Goal: Task Accomplishment & Management: Manage account settings

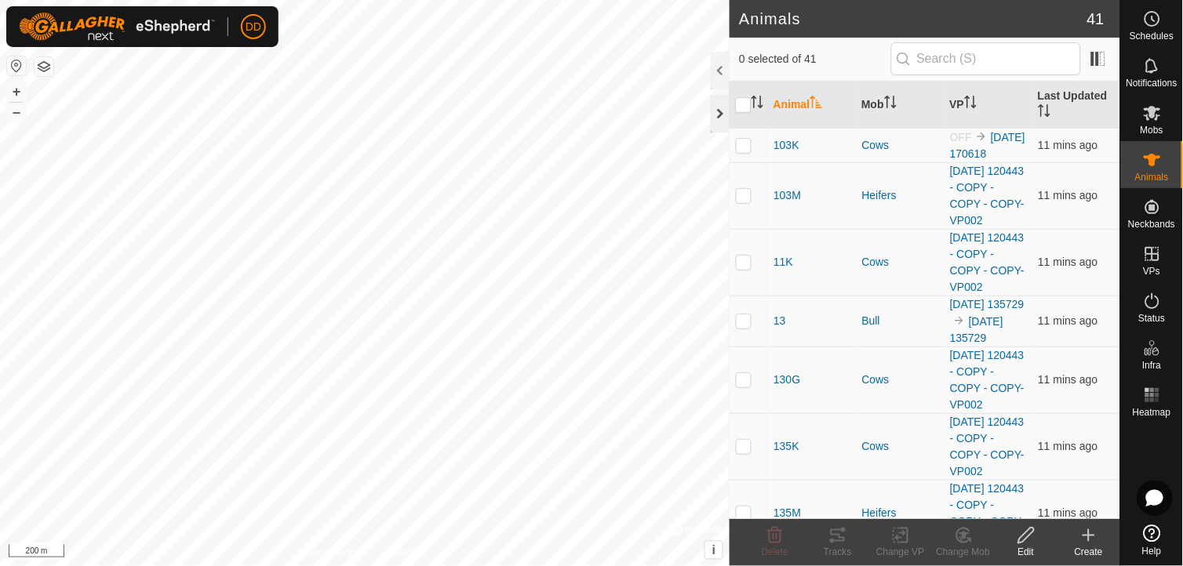
click at [728, 107] on div at bounding box center [720, 114] width 19 height 38
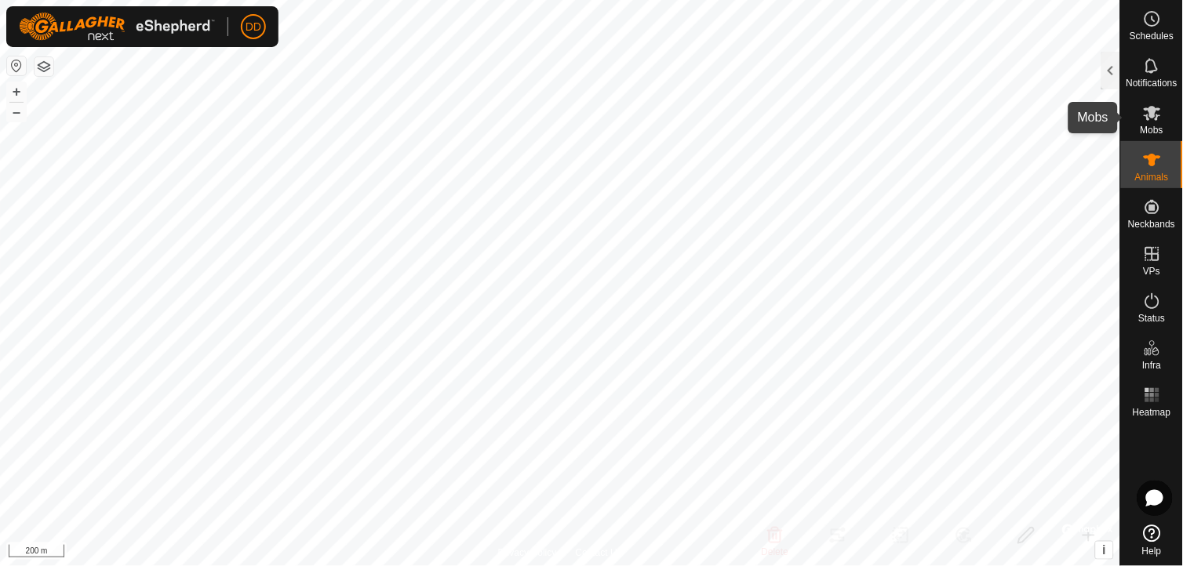
click at [1145, 126] on span "Mobs" at bounding box center [1152, 130] width 23 height 9
click at [1112, 65] on div at bounding box center [1110, 71] width 19 height 38
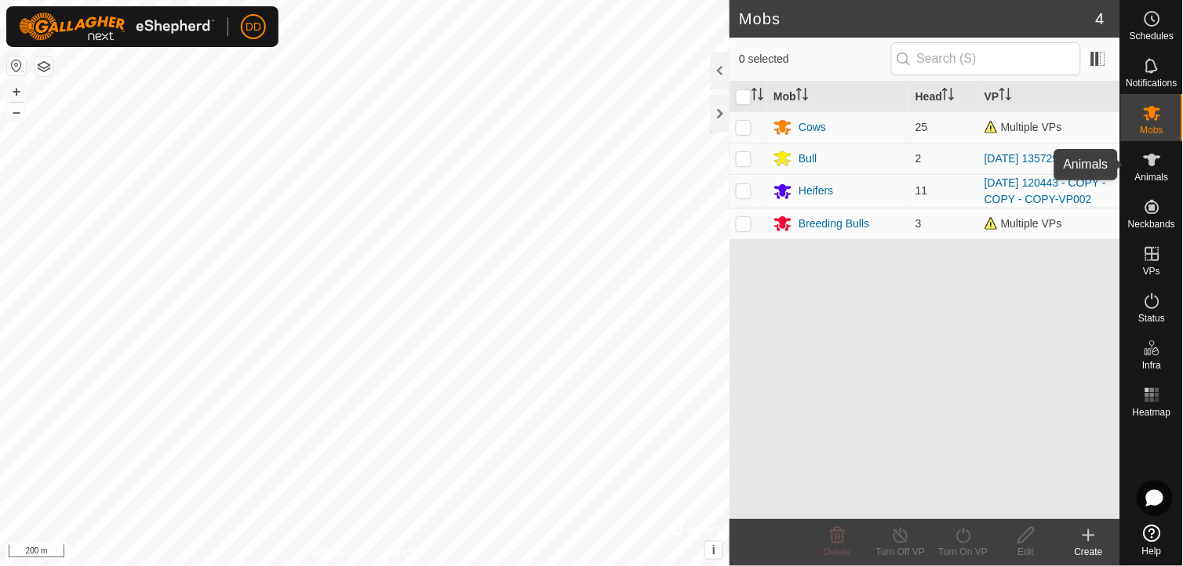
click at [1155, 167] on icon at bounding box center [1152, 160] width 19 height 19
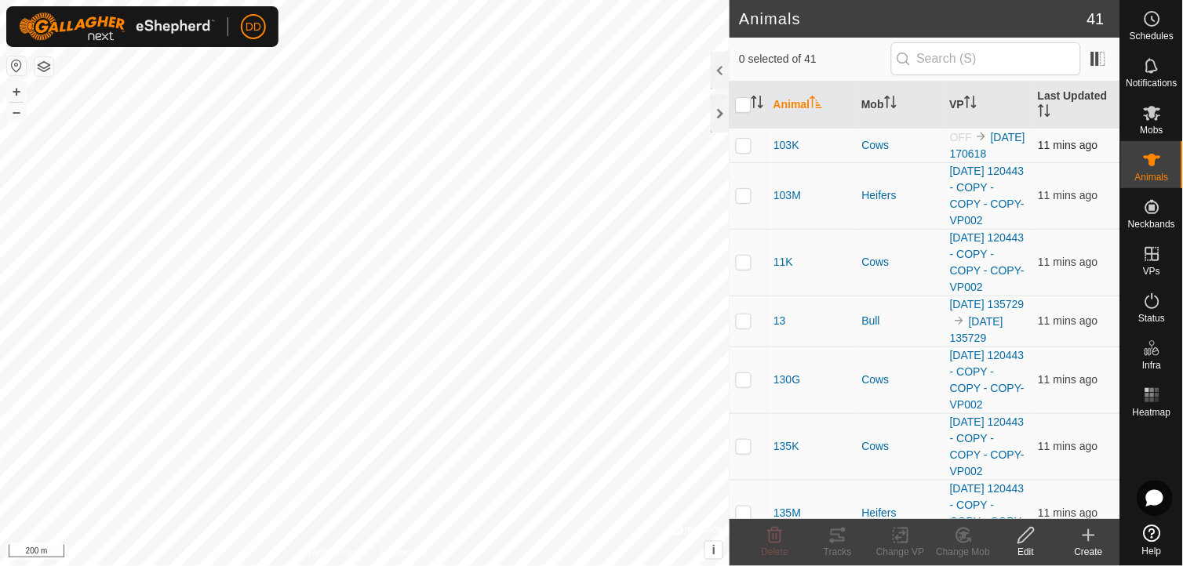
click at [741, 146] on p-checkbox at bounding box center [744, 145] width 16 height 13
click at [954, 540] on icon at bounding box center [964, 535] width 20 height 19
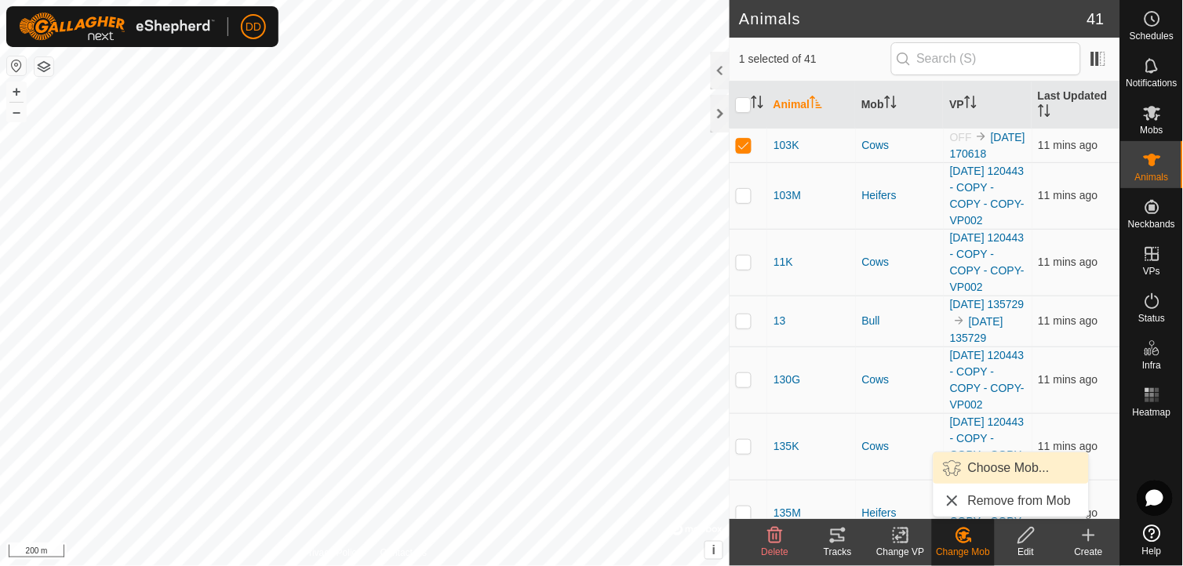
click at [1006, 468] on link "Choose Mob..." at bounding box center [1011, 468] width 155 height 31
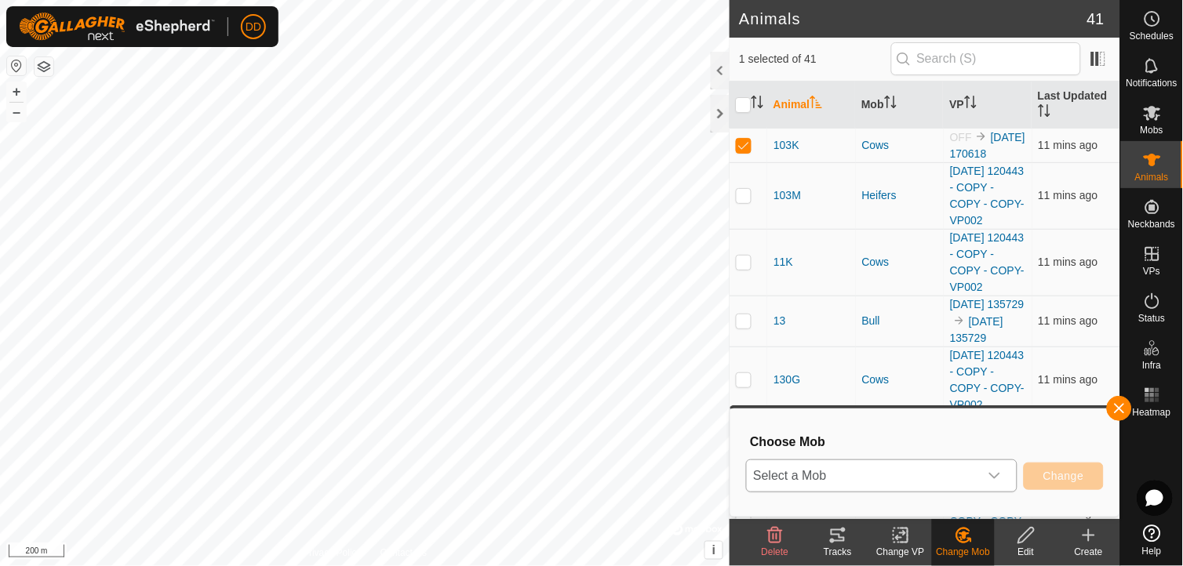
click at [1003, 469] on div "dropdown trigger" at bounding box center [994, 476] width 31 height 31
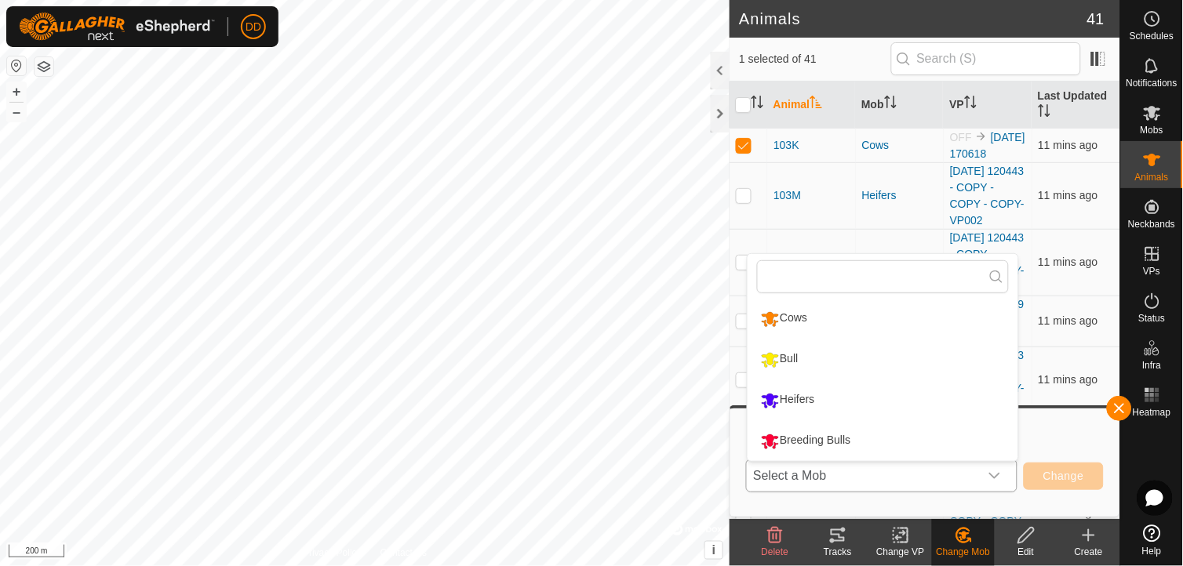
click at [880, 353] on li "Bull" at bounding box center [883, 359] width 271 height 39
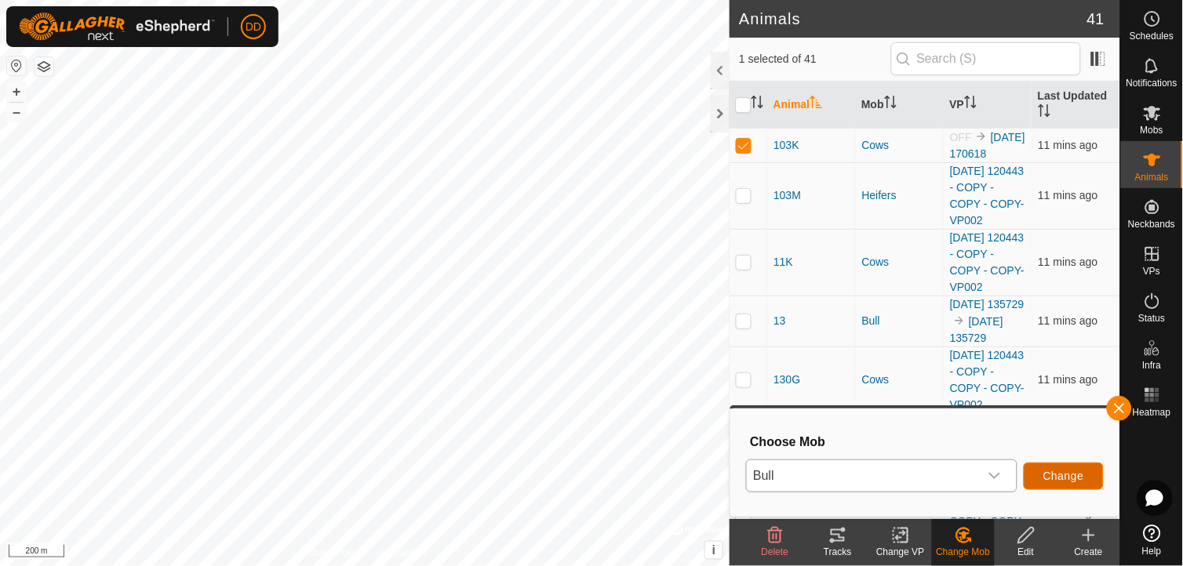
click at [1058, 471] on span "Change" at bounding box center [1063, 476] width 41 height 13
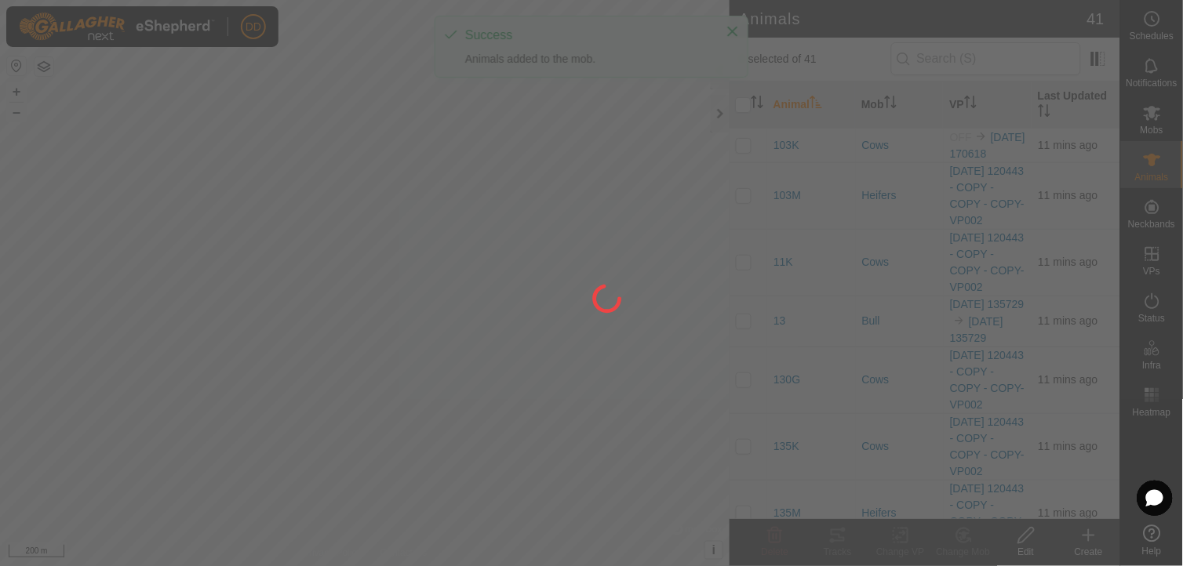
checkbox input "false"
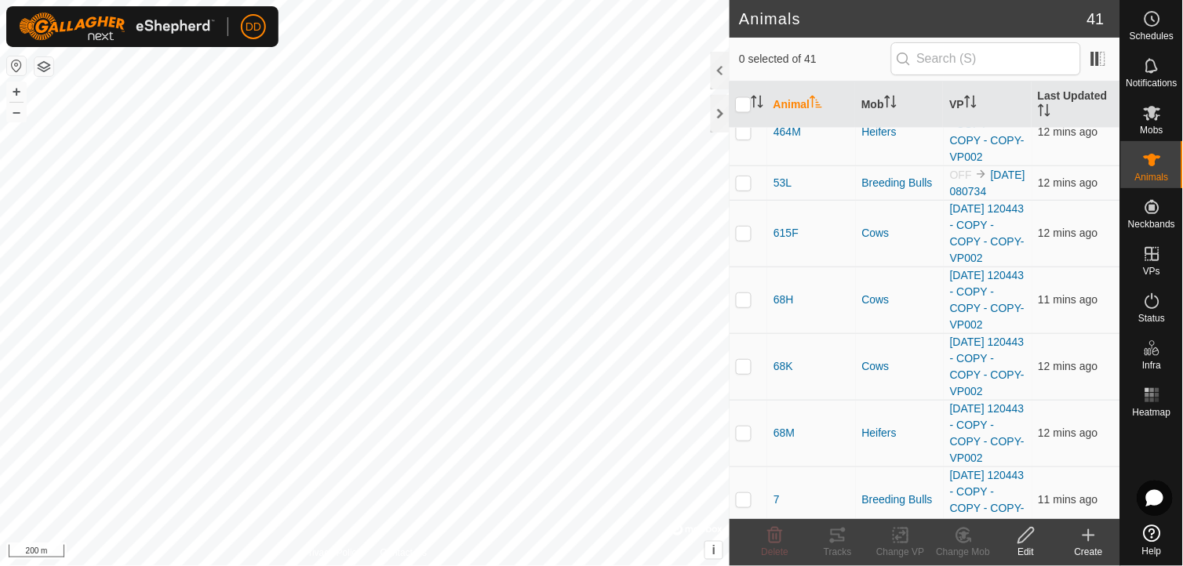
scroll to position [1913, 0]
click at [741, 188] on p-checkbox at bounding box center [744, 181] width 16 height 13
click at [968, 539] on icon at bounding box center [968, 540] width 3 height 3
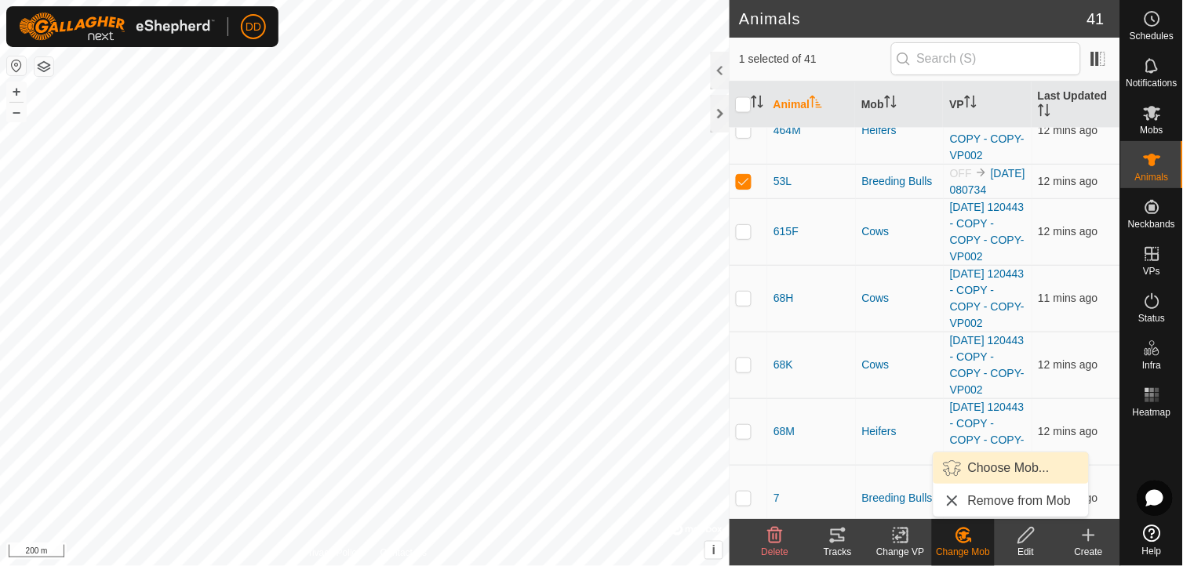
click at [982, 464] on link "Choose Mob..." at bounding box center [1011, 468] width 155 height 31
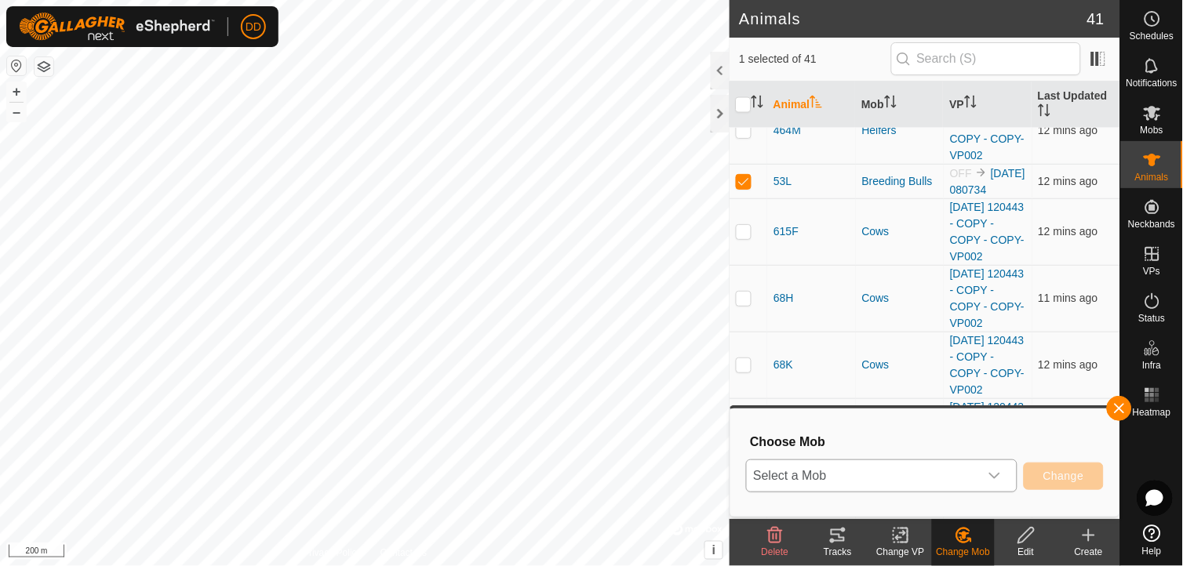
click at [1001, 475] on icon "dropdown trigger" at bounding box center [994, 476] width 13 height 13
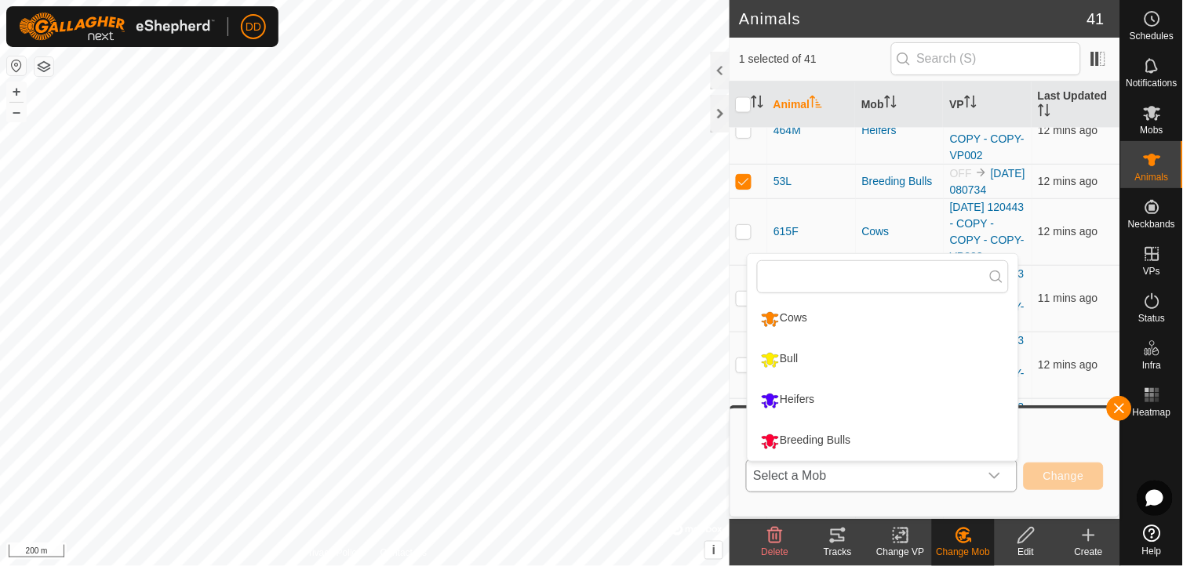
click at [796, 355] on li "Bull" at bounding box center [883, 359] width 271 height 39
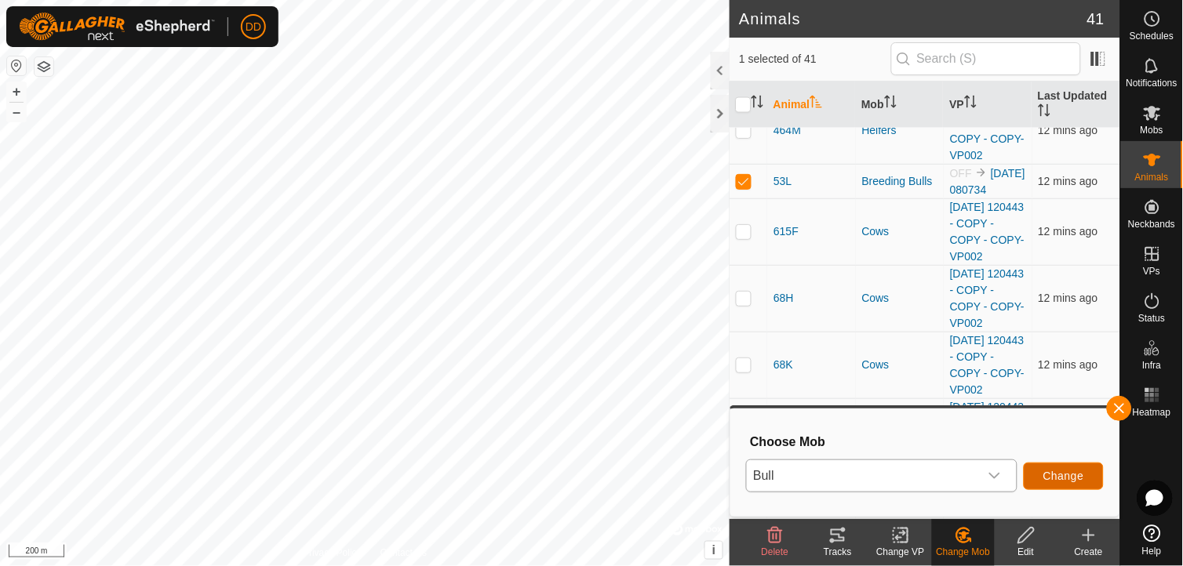
click at [1055, 479] on span "Change" at bounding box center [1063, 476] width 41 height 13
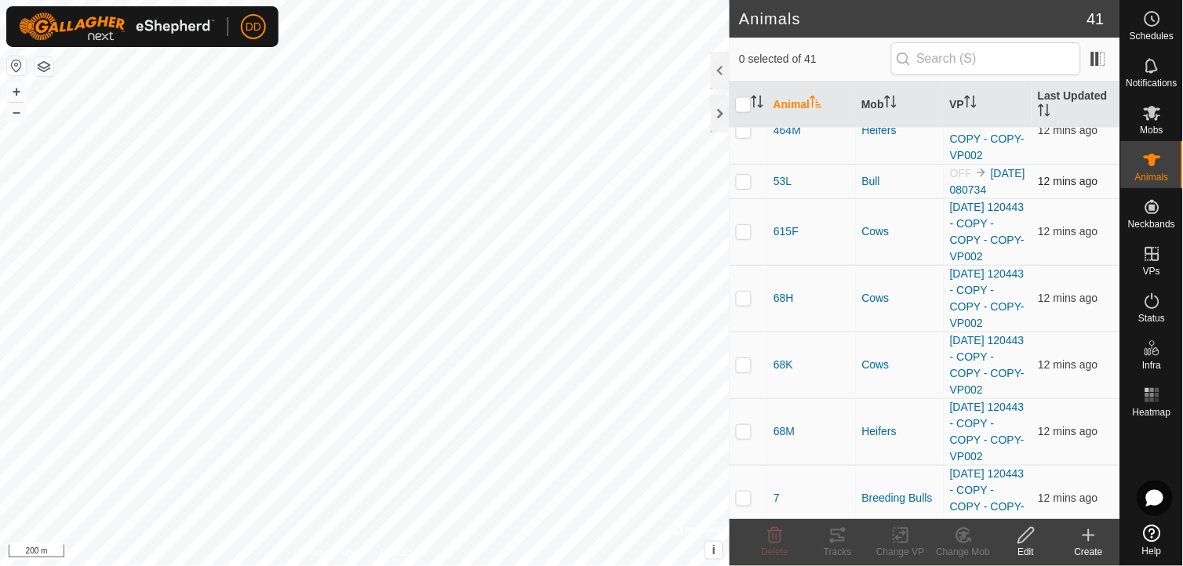
click at [744, 188] on p-checkbox at bounding box center [744, 181] width 16 height 13
checkbox input "true"
click at [905, 530] on icon at bounding box center [901, 535] width 20 height 19
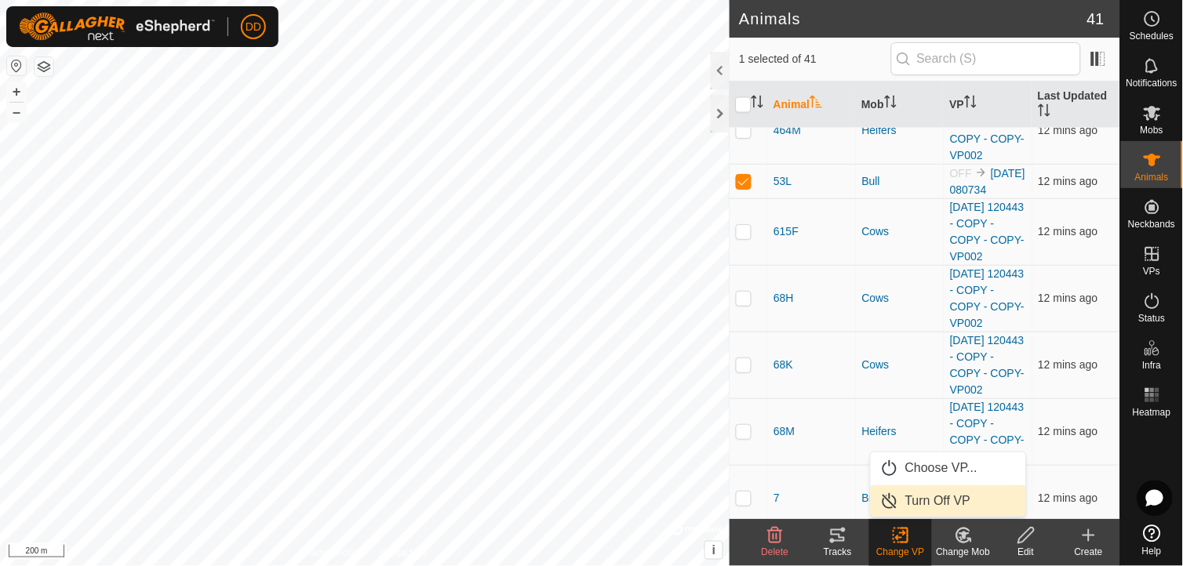
click at [924, 496] on link "Turn Off VP" at bounding box center [948, 501] width 155 height 31
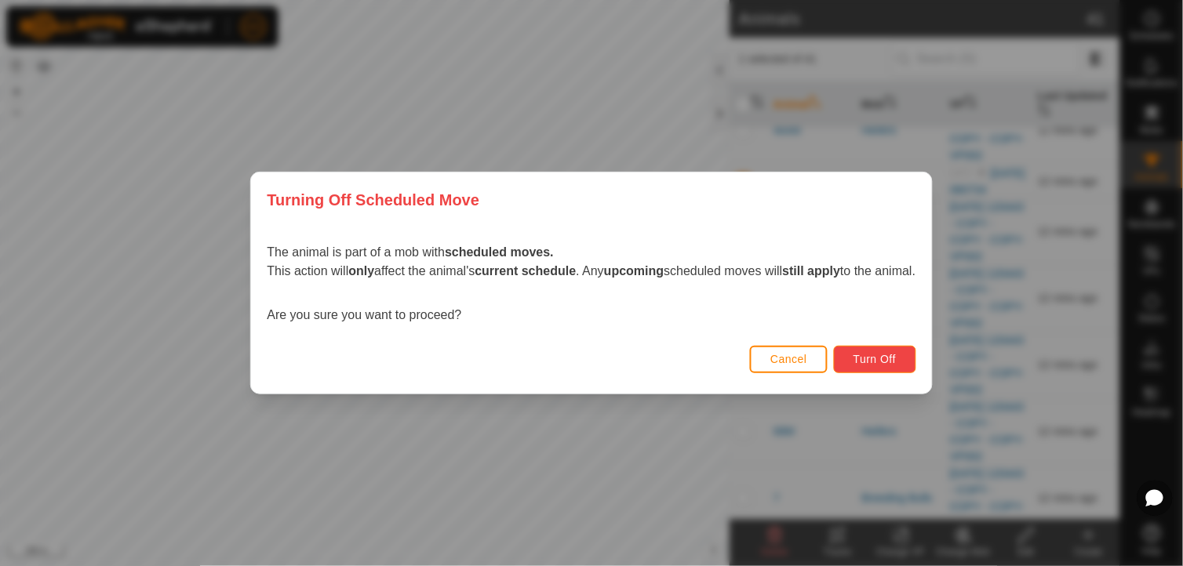
click at [879, 354] on span "Turn Off" at bounding box center [875, 359] width 43 height 13
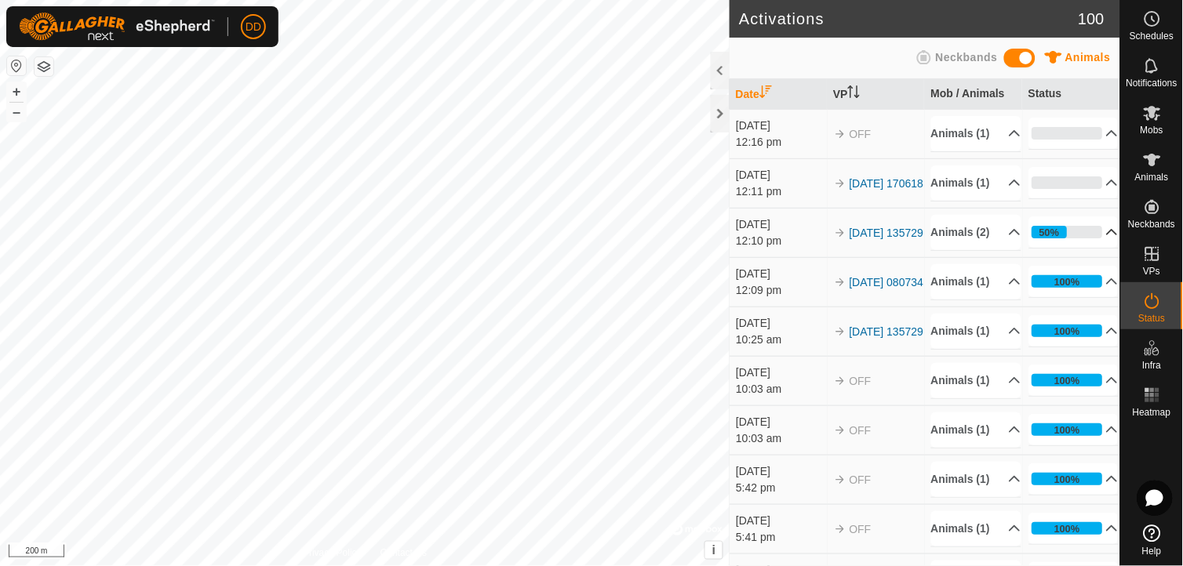
click at [1087, 248] on p-accordion-header "50%" at bounding box center [1074, 232] width 90 height 31
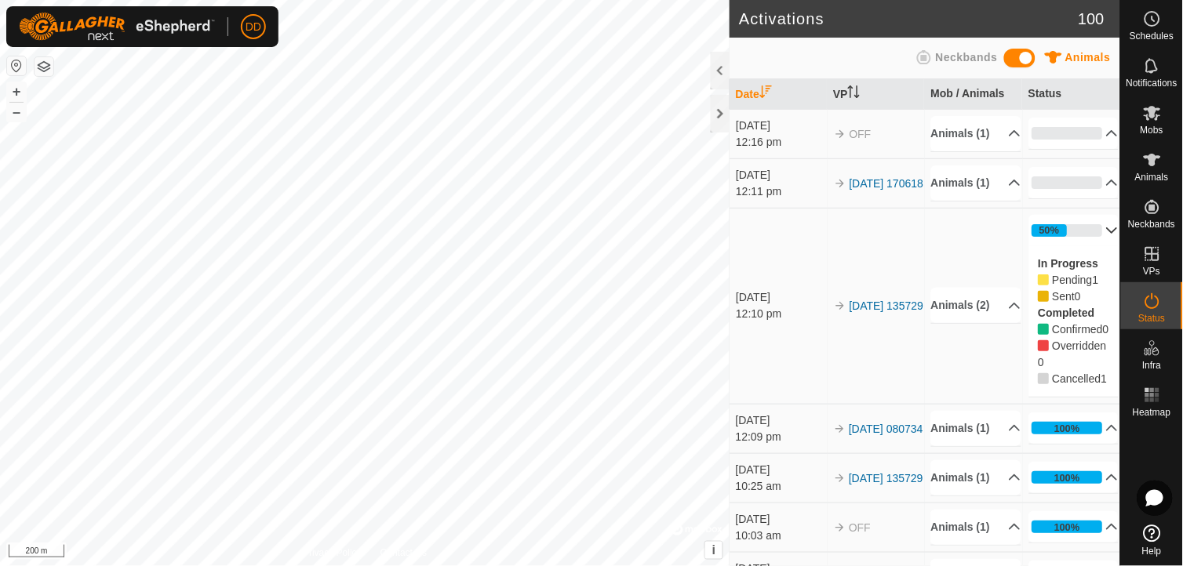
click at [1087, 246] on p-accordion-header "50%" at bounding box center [1074, 230] width 90 height 31
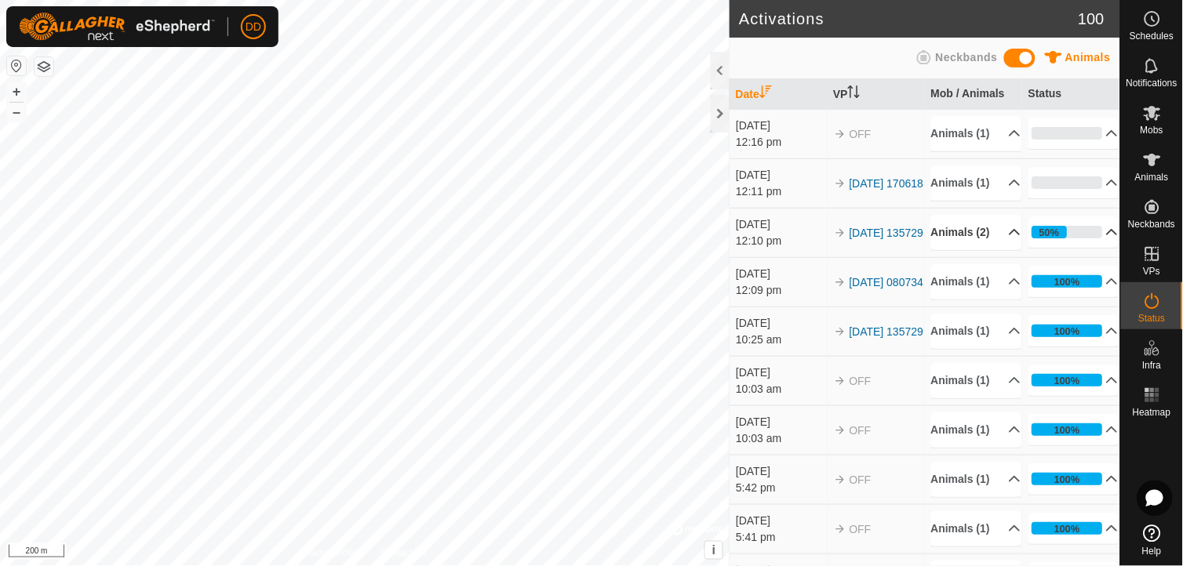
click at [990, 250] on p-accordion-header "Animals (2)" at bounding box center [976, 232] width 90 height 35
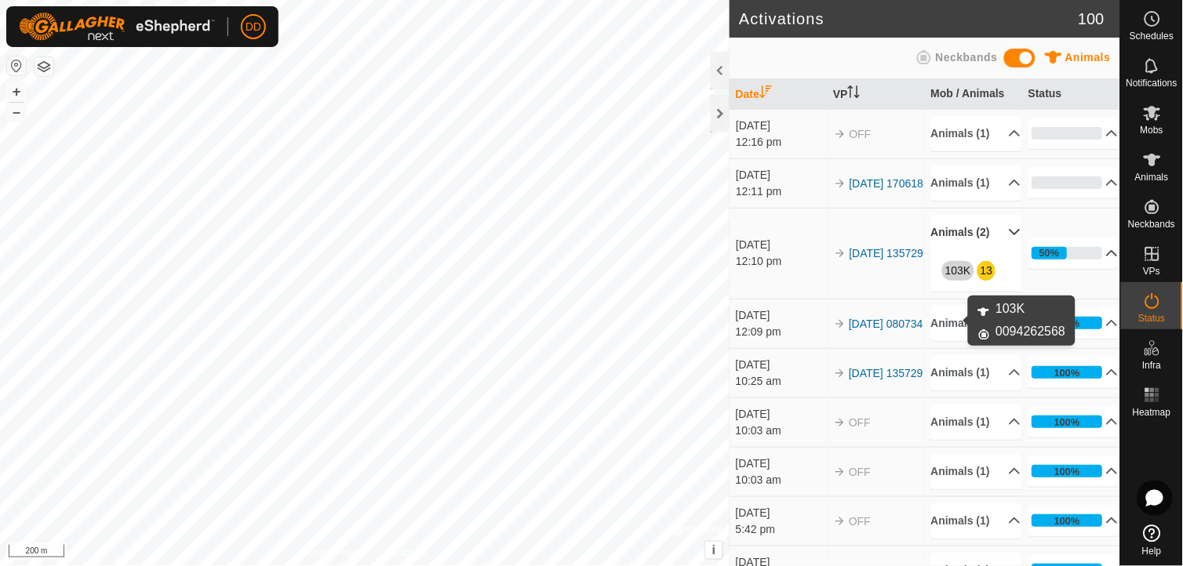
click at [952, 277] on link "103K" at bounding box center [958, 270] width 26 height 13
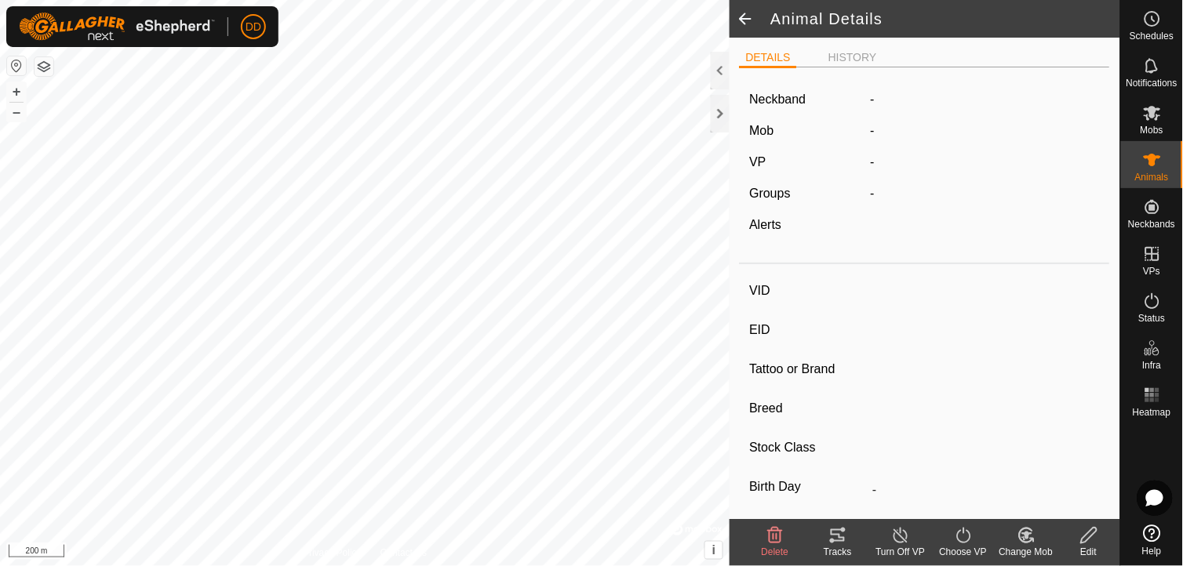
type input "103K"
type input "-"
type input "Hereford"
type input "Cow"
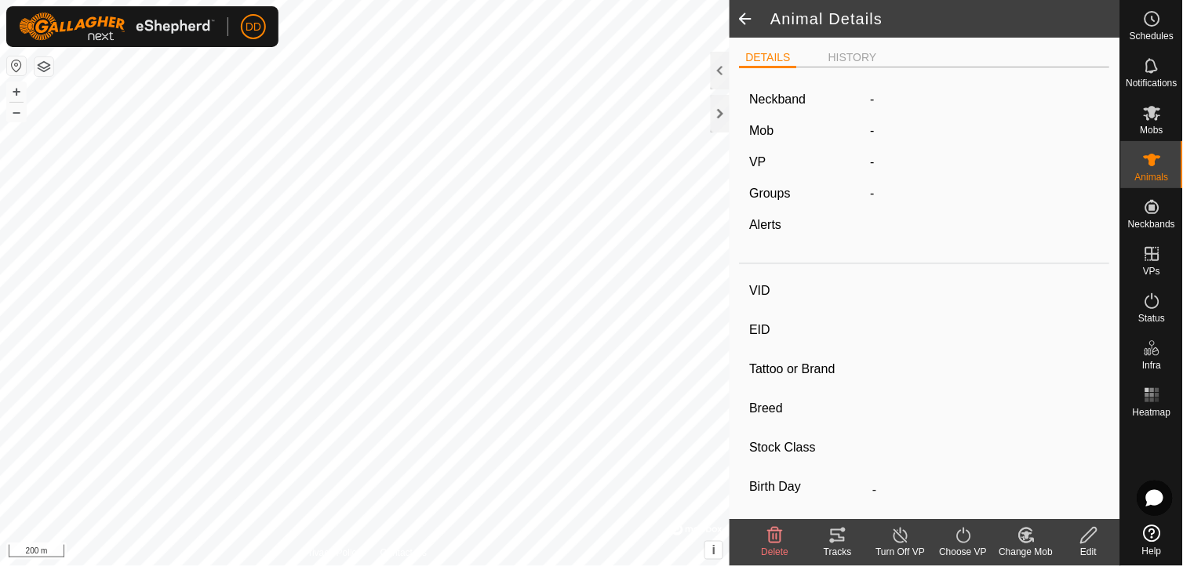
type input "0 kg"
type input "-"
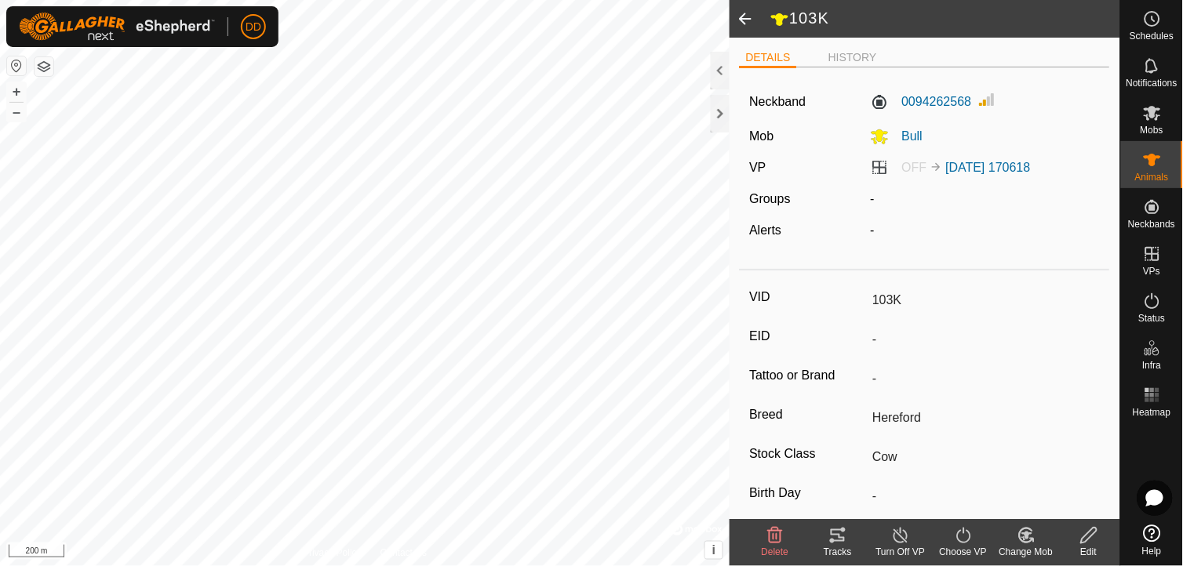
click at [967, 535] on icon at bounding box center [964, 535] width 20 height 19
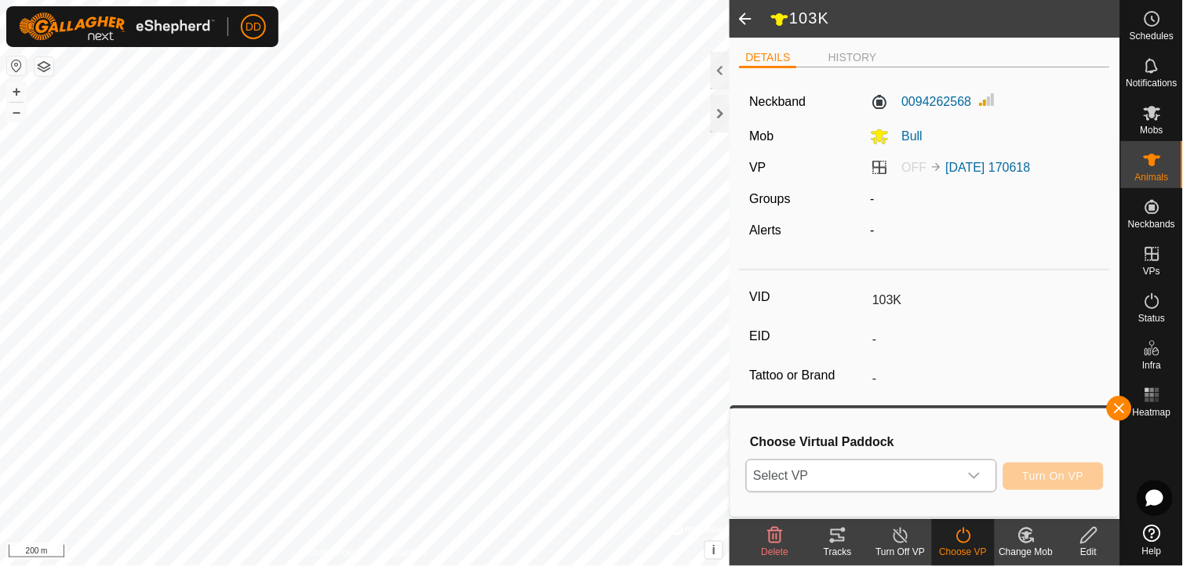
click at [979, 481] on icon "dropdown trigger" at bounding box center [974, 476] width 13 height 13
click at [11, 94] on button "+" at bounding box center [16, 91] width 19 height 19
click at [970, 479] on icon "dropdown trigger" at bounding box center [974, 476] width 13 height 13
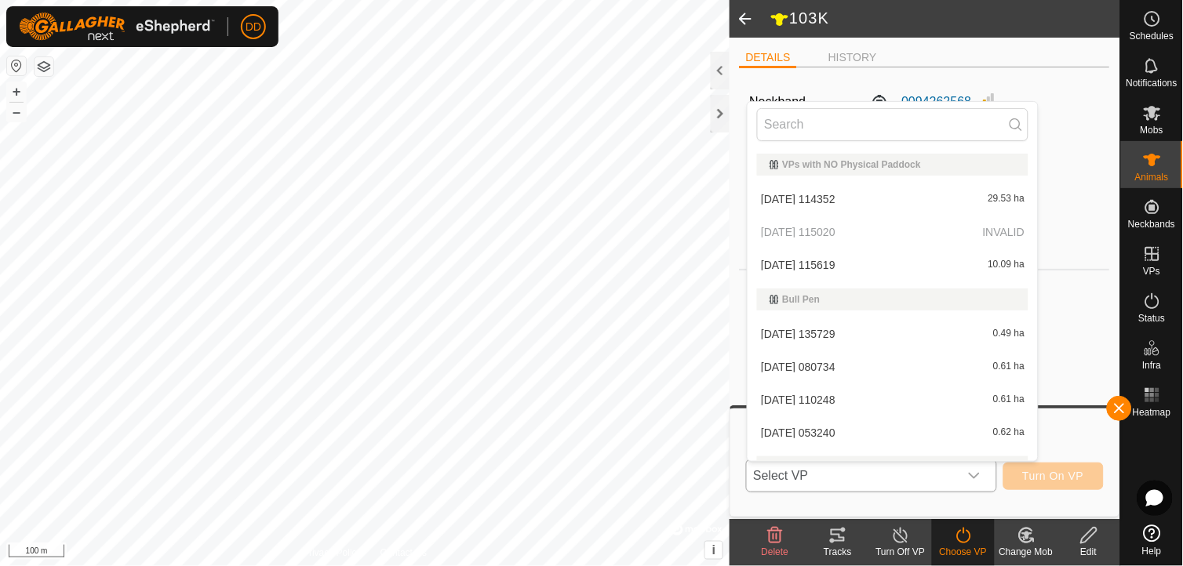
click at [812, 333] on li "[DATE] 135729 0.49 ha" at bounding box center [893, 334] width 290 height 31
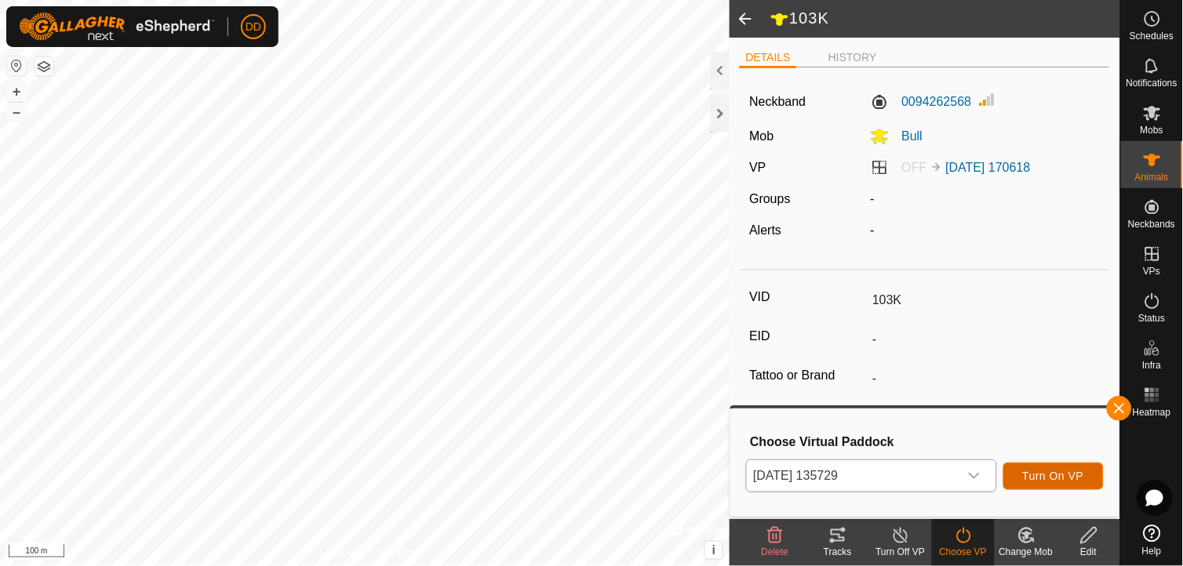
click at [1049, 465] on button "Turn On VP" at bounding box center [1053, 476] width 100 height 27
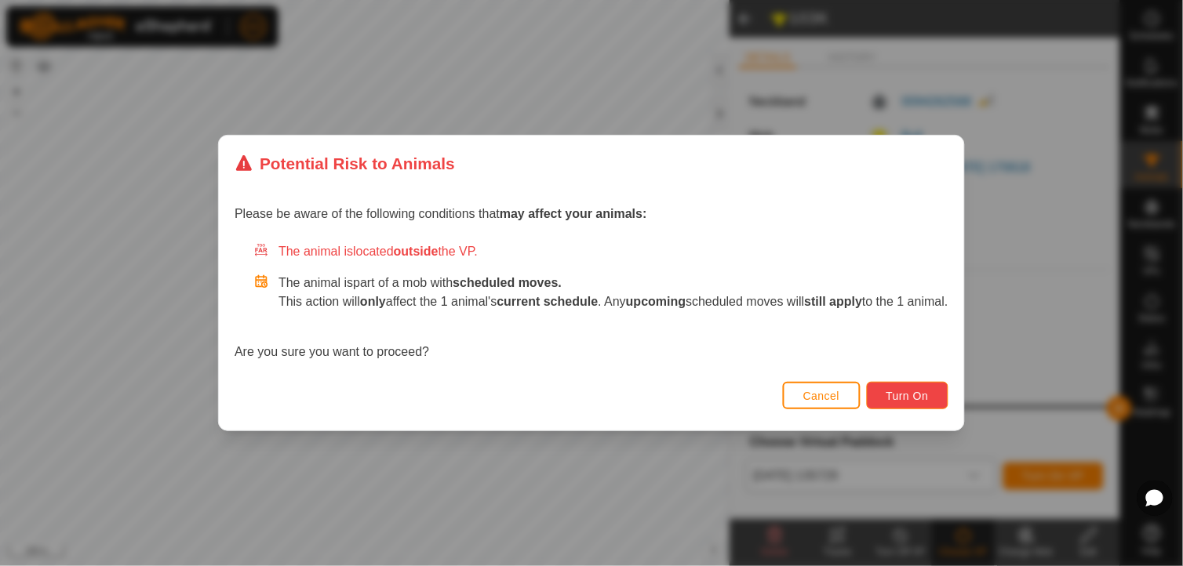
click at [908, 384] on button "Turn On" at bounding box center [908, 395] width 82 height 27
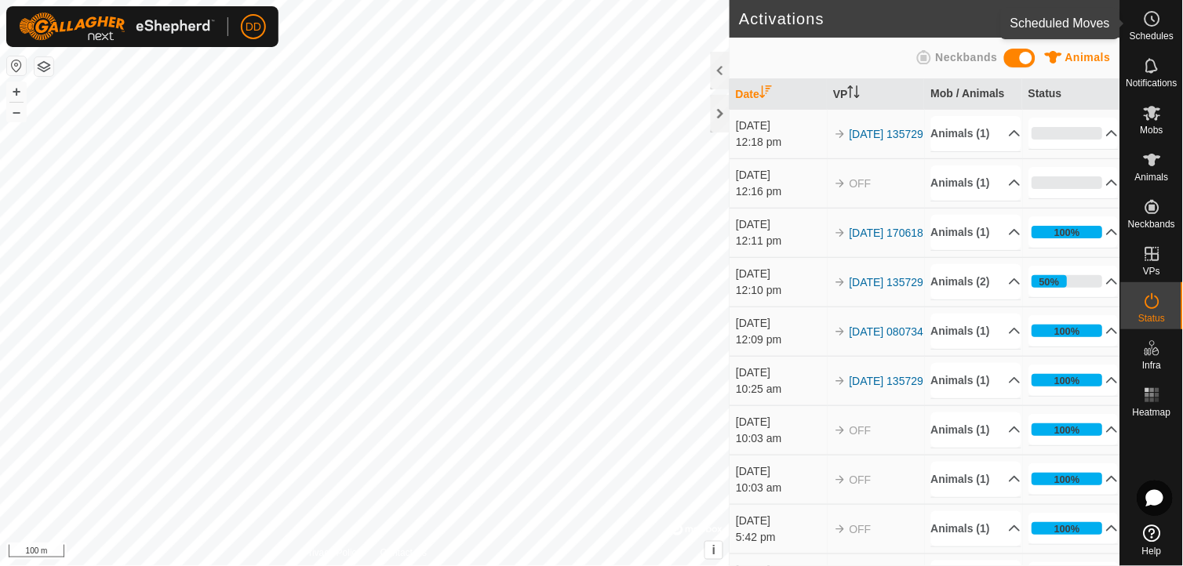
click at [1147, 18] on icon at bounding box center [1152, 18] width 19 height 19
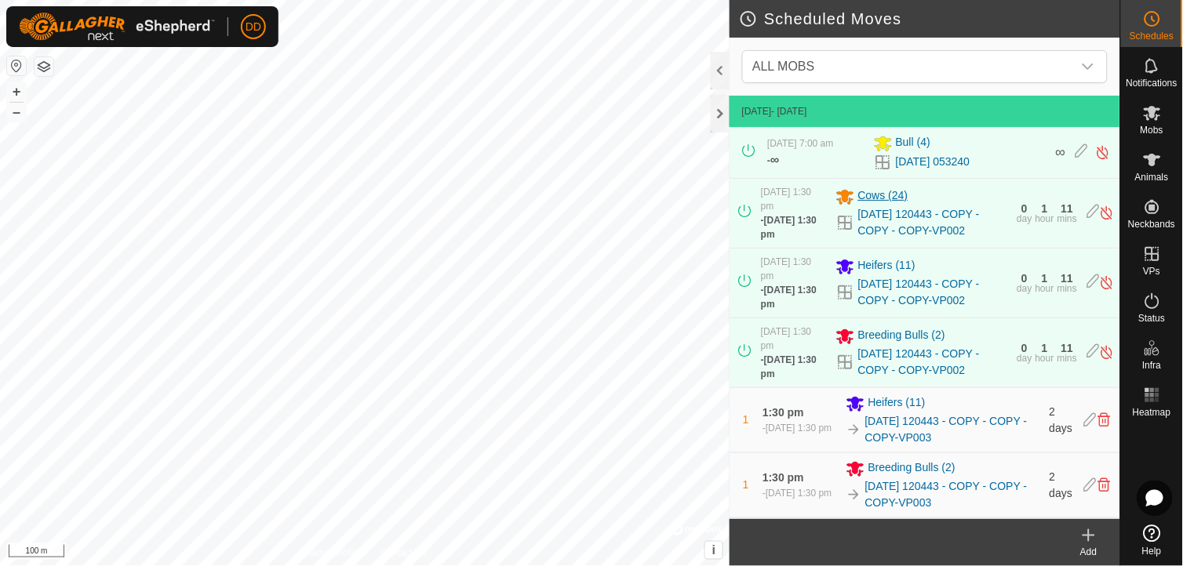
click at [869, 193] on span "Cows (24)" at bounding box center [883, 197] width 50 height 19
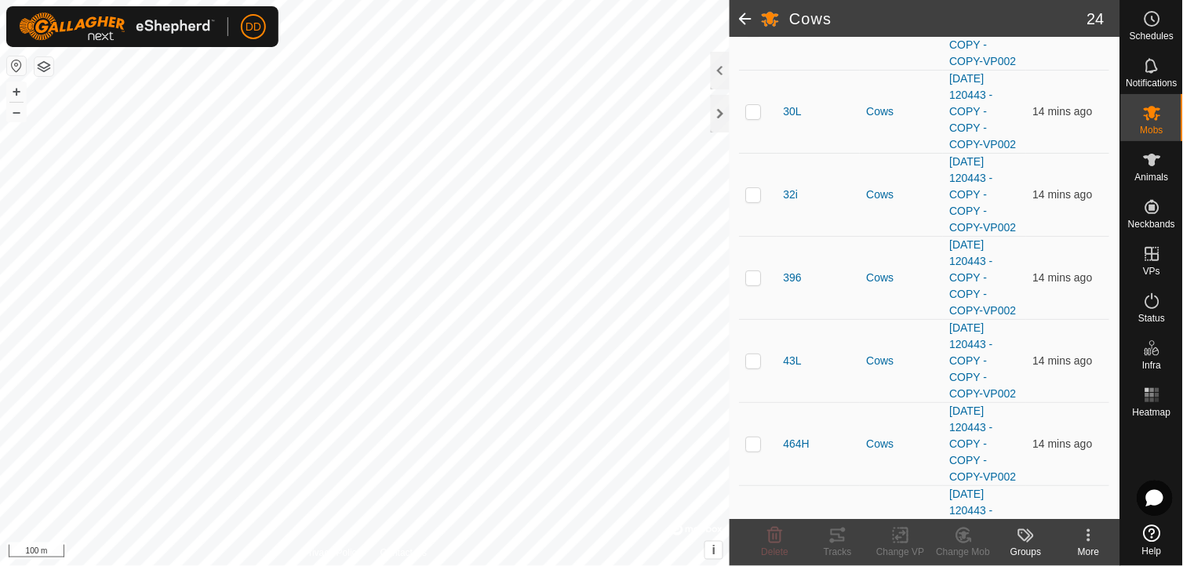
scroll to position [1684, 0]
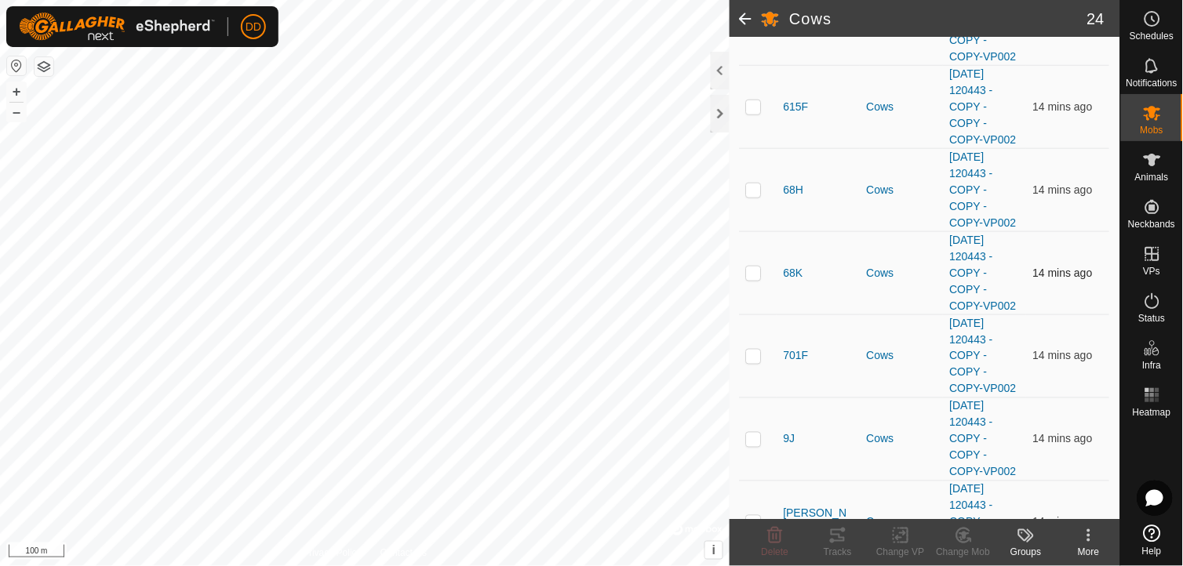
click at [753, 279] on p-checkbox at bounding box center [754, 273] width 16 height 13
checkbox input "false"
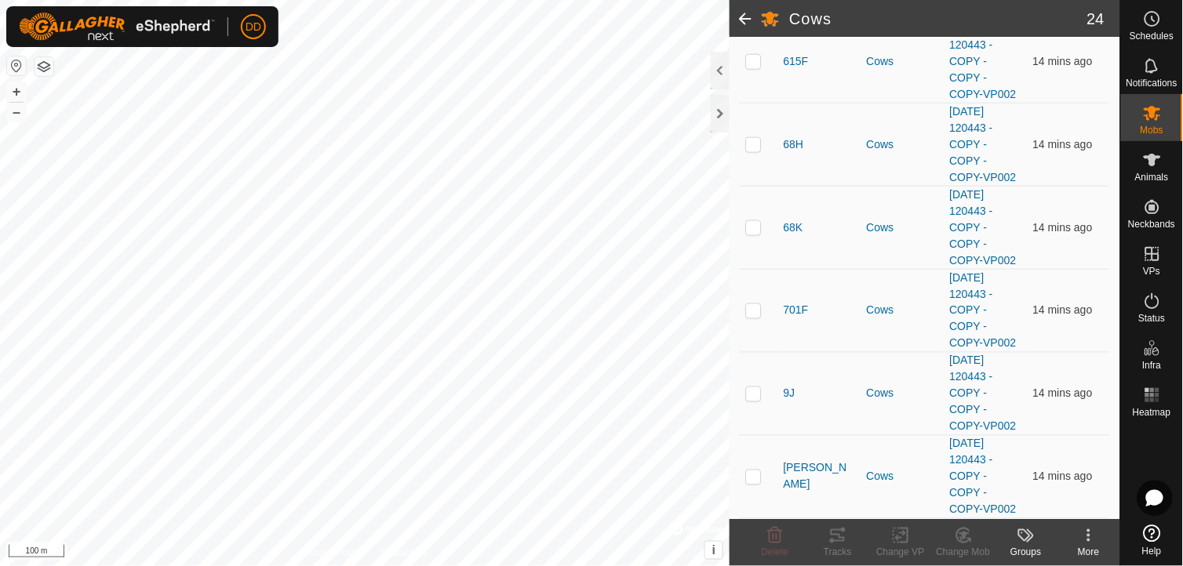
click at [739, 10] on span at bounding box center [745, 19] width 31 height 38
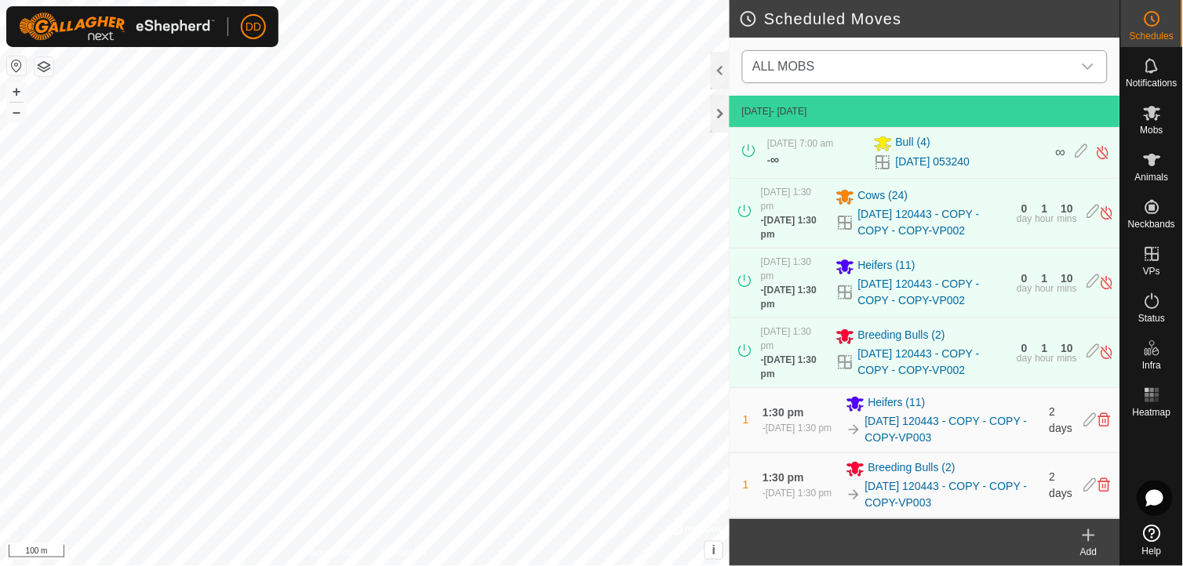
click at [1090, 63] on icon "dropdown trigger" at bounding box center [1088, 66] width 13 height 13
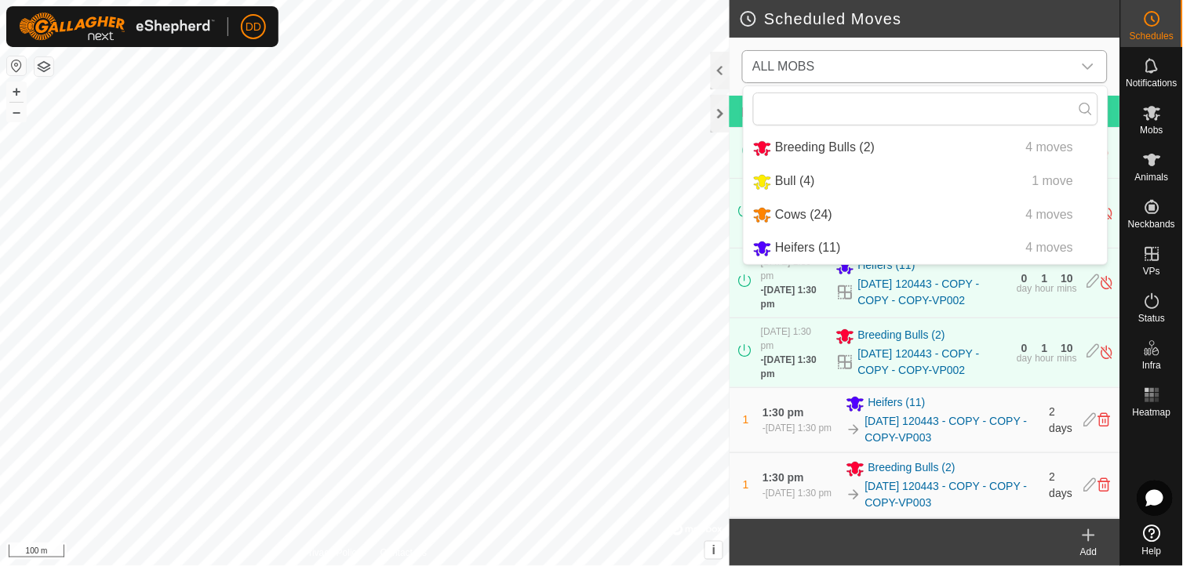
click at [794, 207] on li "Cows (24) 4 moves" at bounding box center [926, 215] width 364 height 32
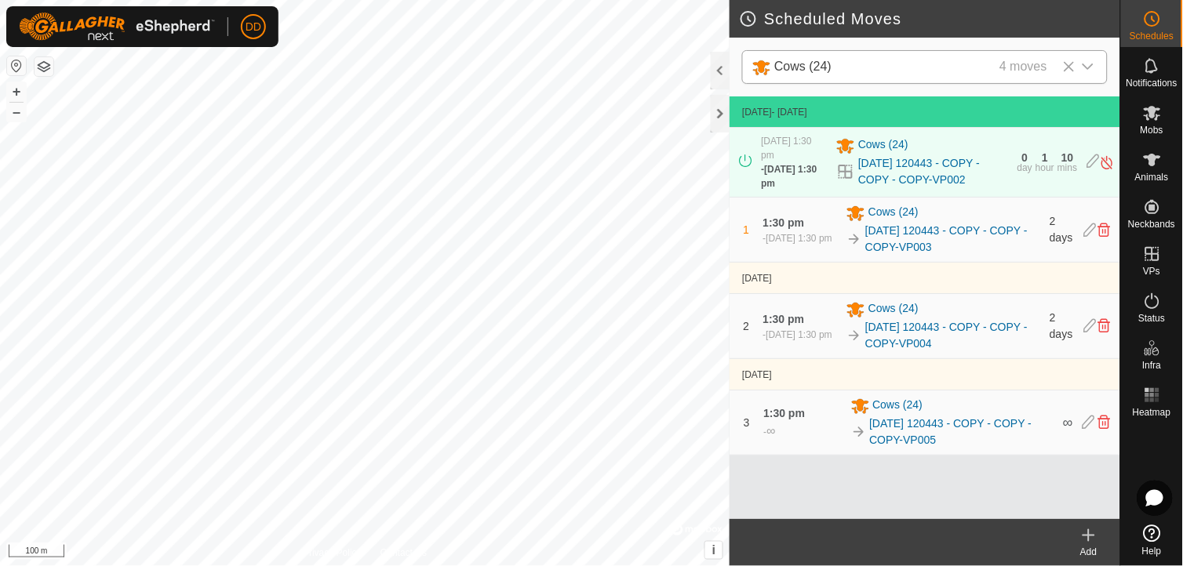
click at [1090, 66] on icon "dropdown trigger" at bounding box center [1088, 66] width 13 height 13
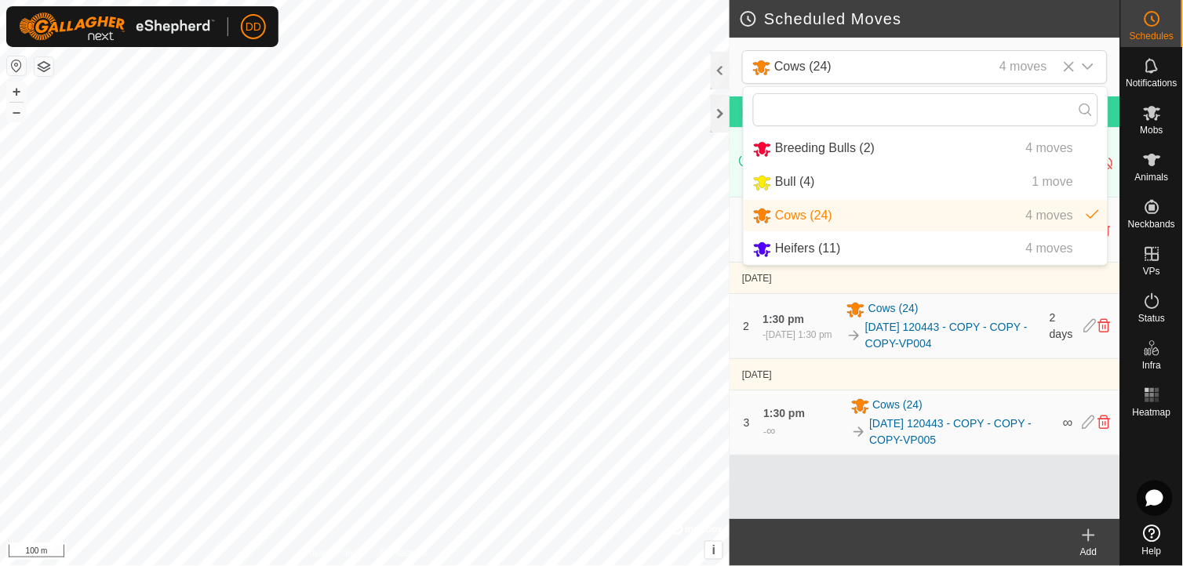
click at [832, 246] on li "Heifers (11) 4 moves" at bounding box center [926, 249] width 364 height 32
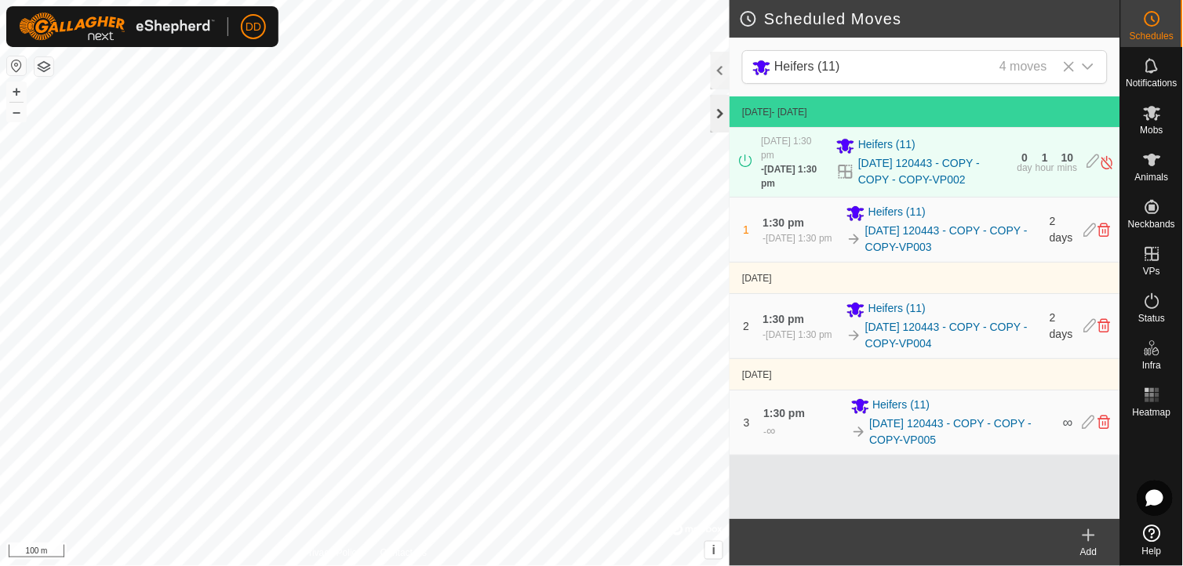
click at [717, 111] on div at bounding box center [720, 114] width 19 height 38
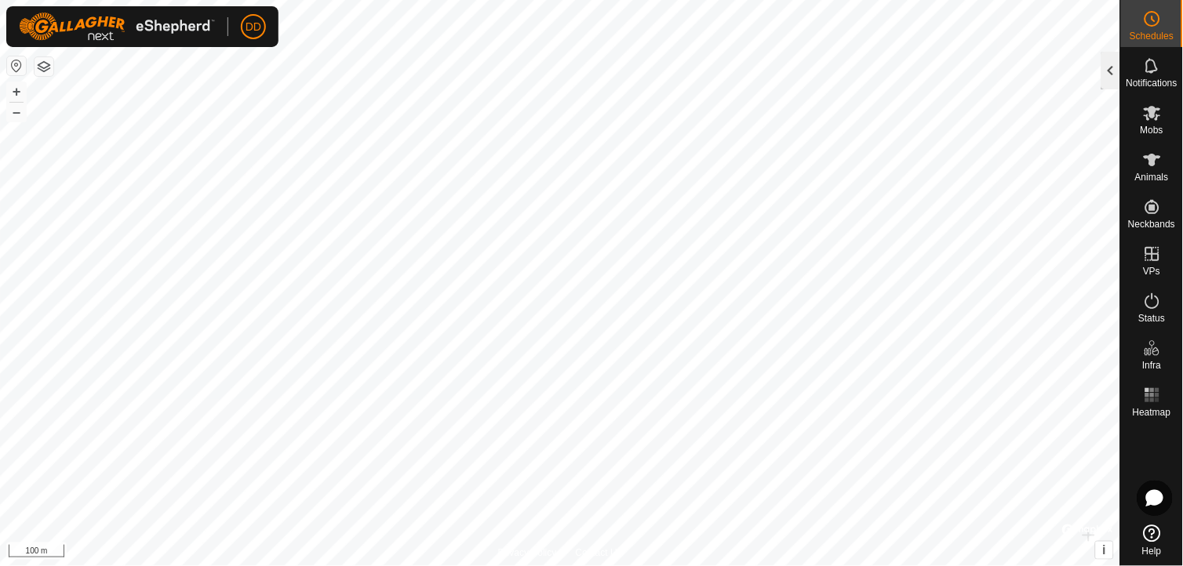
click at [1111, 61] on div at bounding box center [1110, 71] width 19 height 38
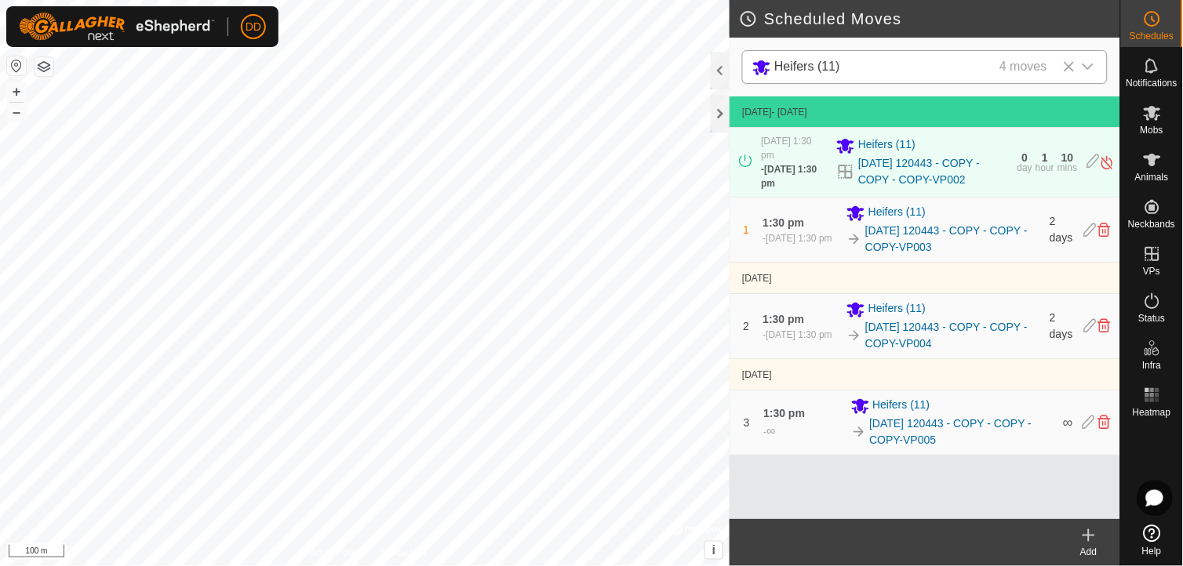
click at [1090, 60] on icon "dropdown trigger" at bounding box center [1088, 66] width 13 height 13
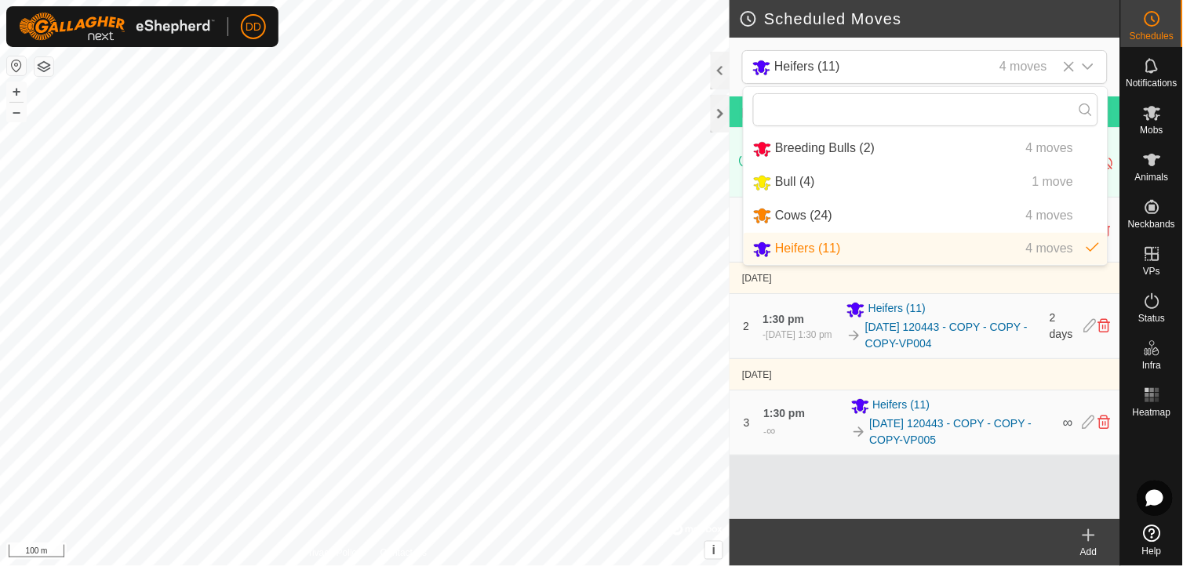
click at [818, 141] on li "Breeding Bulls (2) 4 moves" at bounding box center [926, 149] width 364 height 32
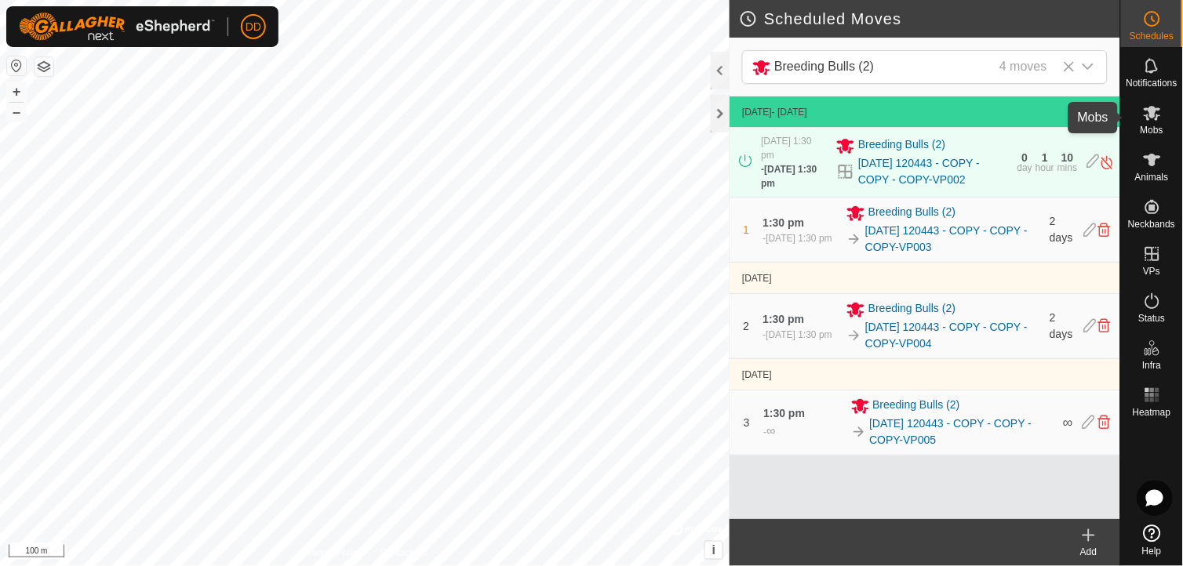
click at [1151, 116] on icon at bounding box center [1152, 113] width 17 height 15
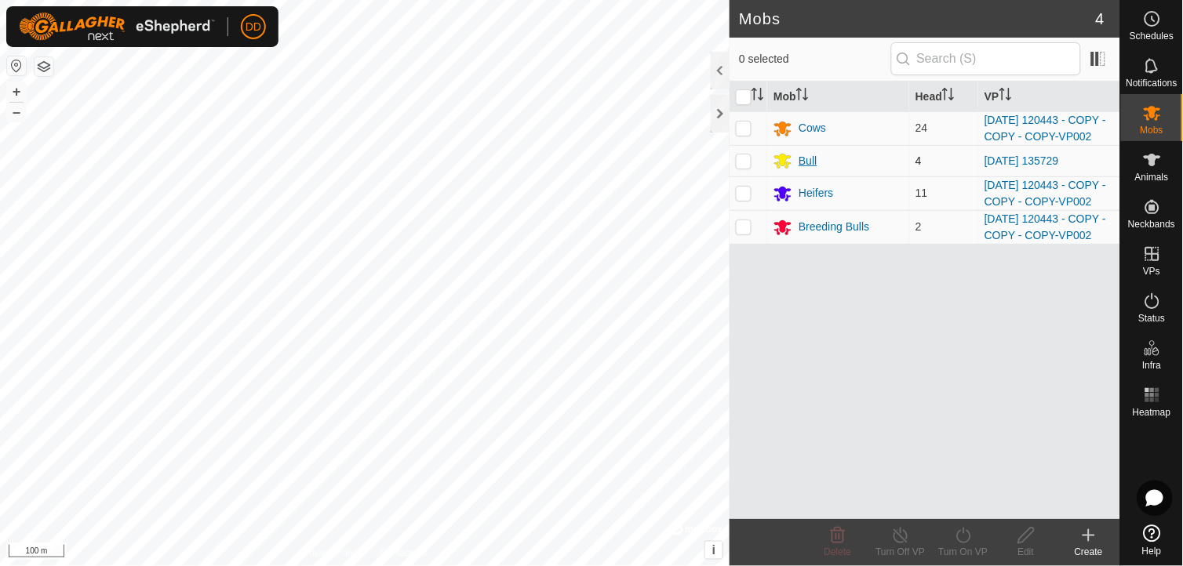
click at [809, 169] on div "Bull" at bounding box center [808, 161] width 18 height 16
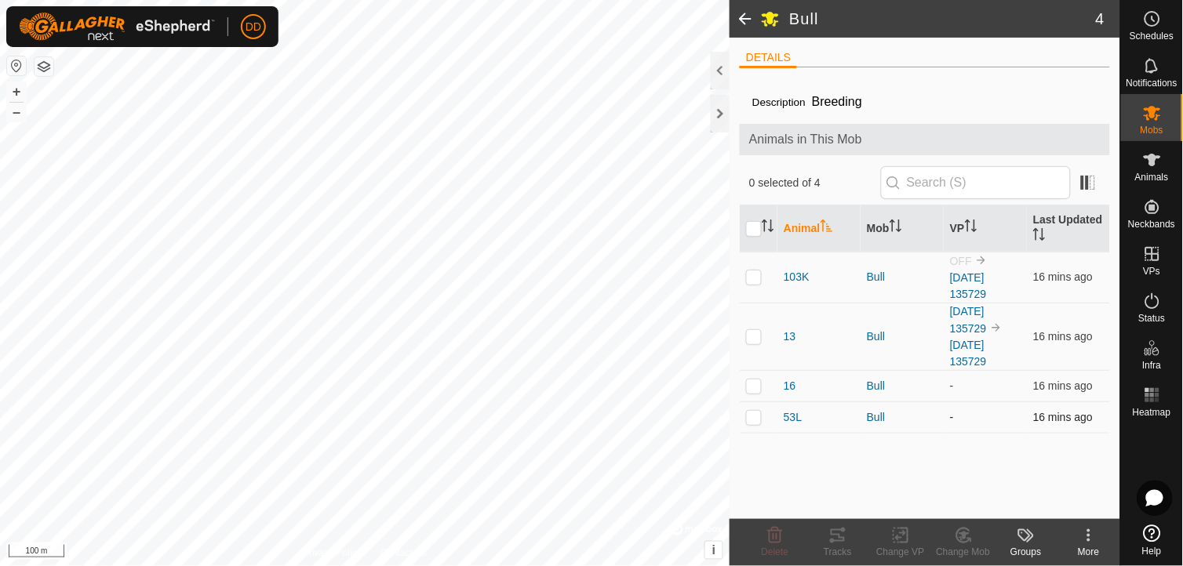
click at [752, 411] on p-tablecheckbox at bounding box center [754, 417] width 16 height 13
checkbox input "true"
click at [898, 537] on icon at bounding box center [900, 536] width 11 height 10
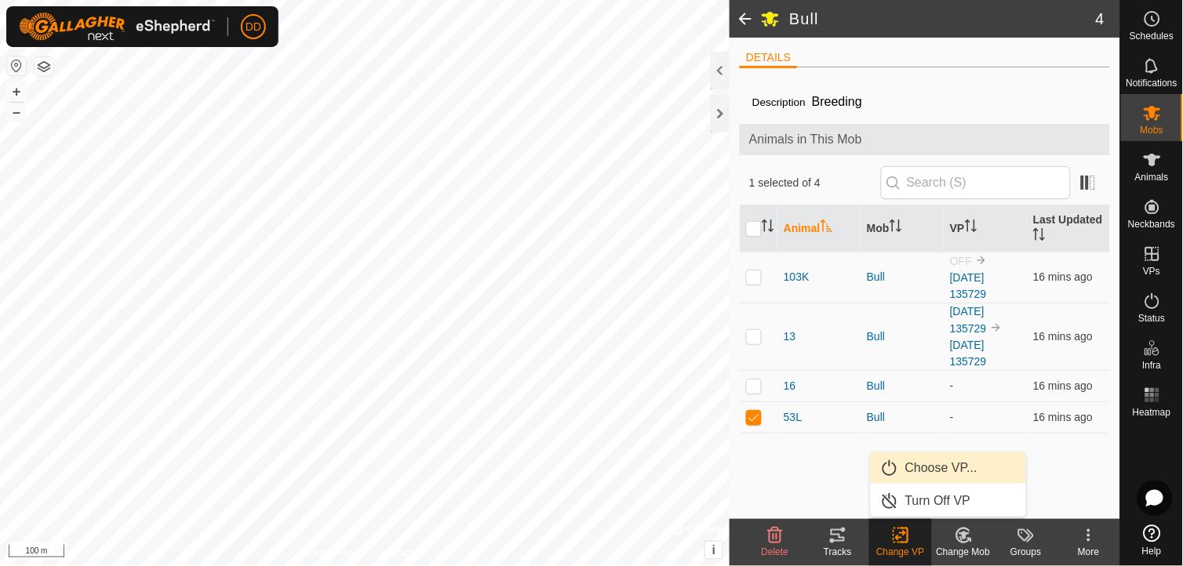
click at [967, 461] on link "Choose VP..." at bounding box center [948, 468] width 155 height 31
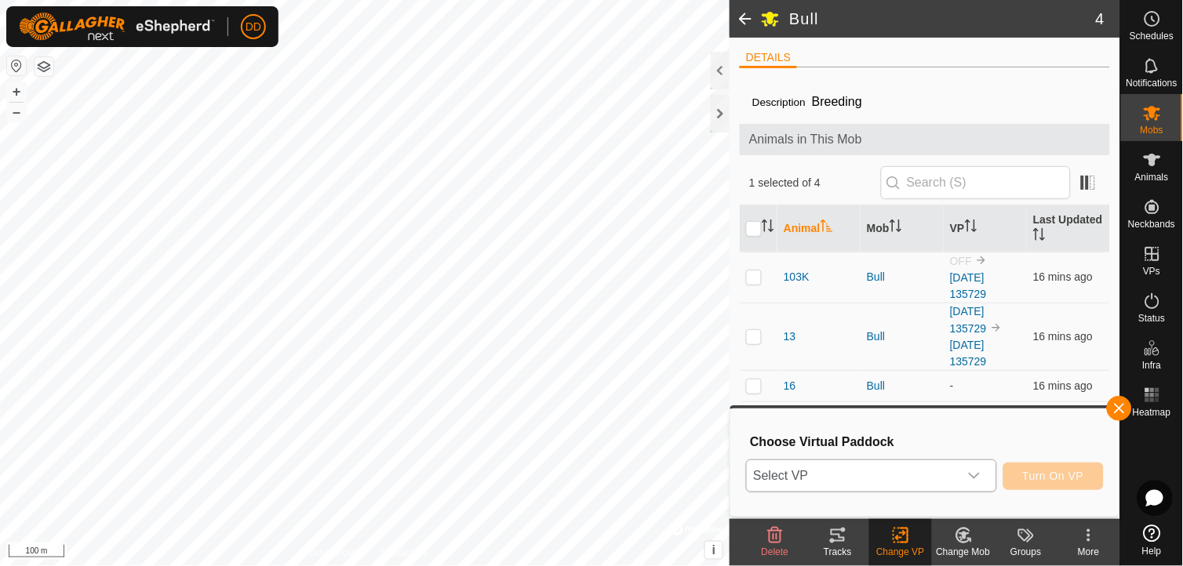
click at [985, 474] on div "dropdown trigger" at bounding box center [974, 476] width 31 height 31
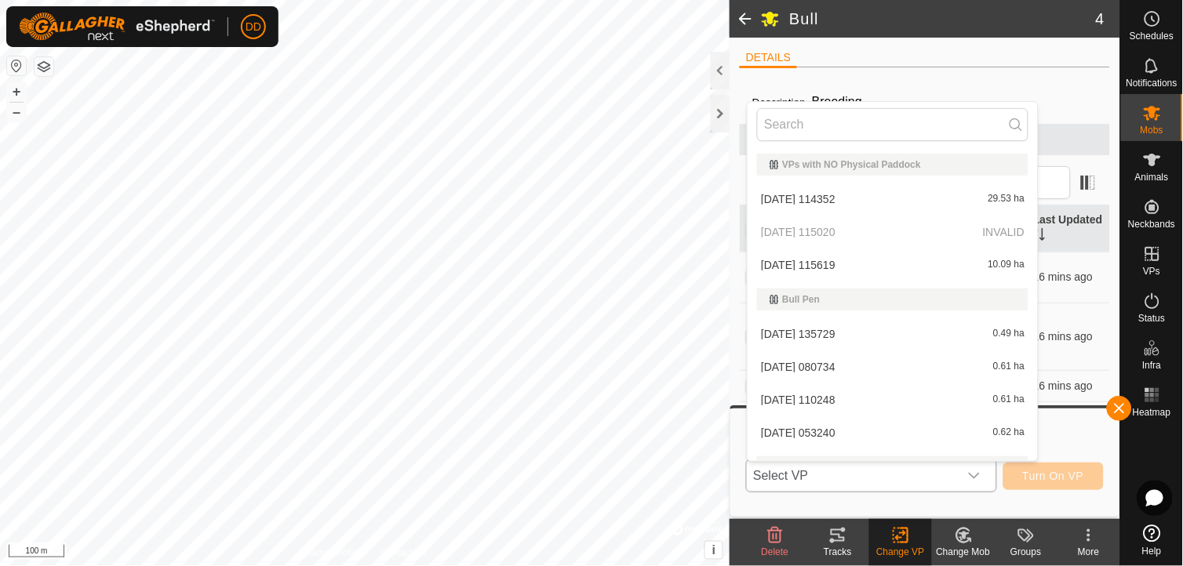
click at [843, 330] on li "[DATE] 135729 0.49 ha" at bounding box center [893, 334] width 290 height 31
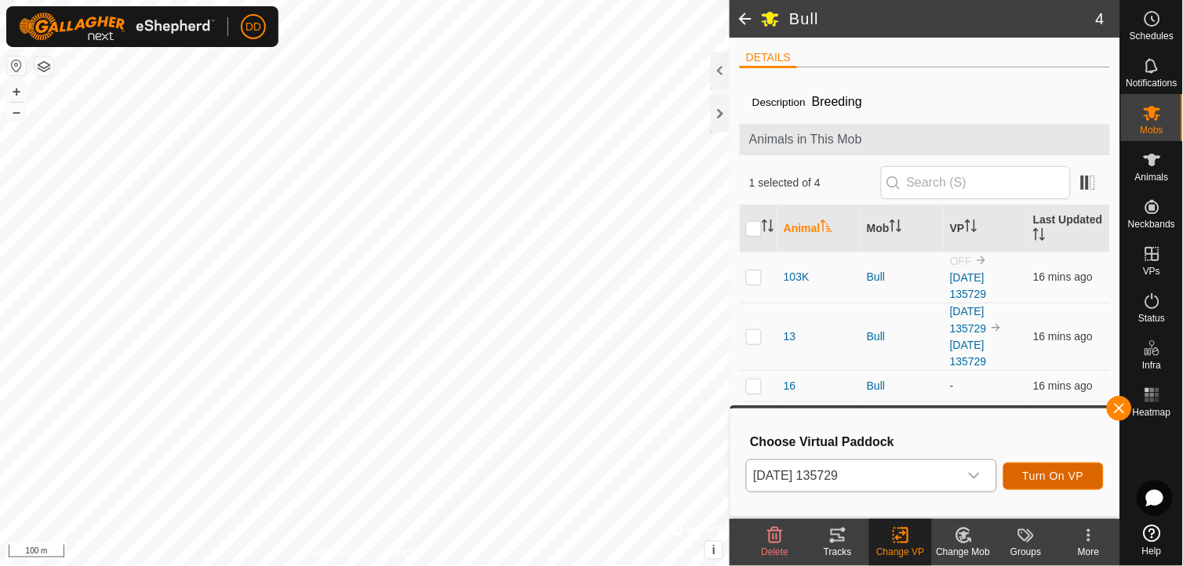
click at [1046, 463] on button "Turn On VP" at bounding box center [1053, 476] width 100 height 27
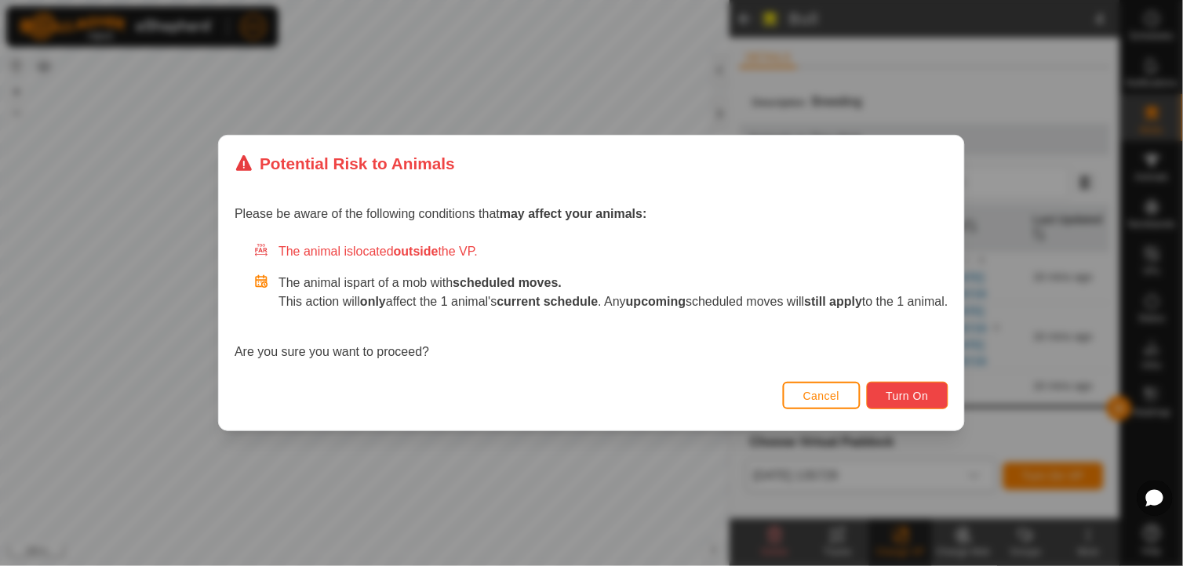
click at [926, 385] on button "Turn On" at bounding box center [908, 395] width 82 height 27
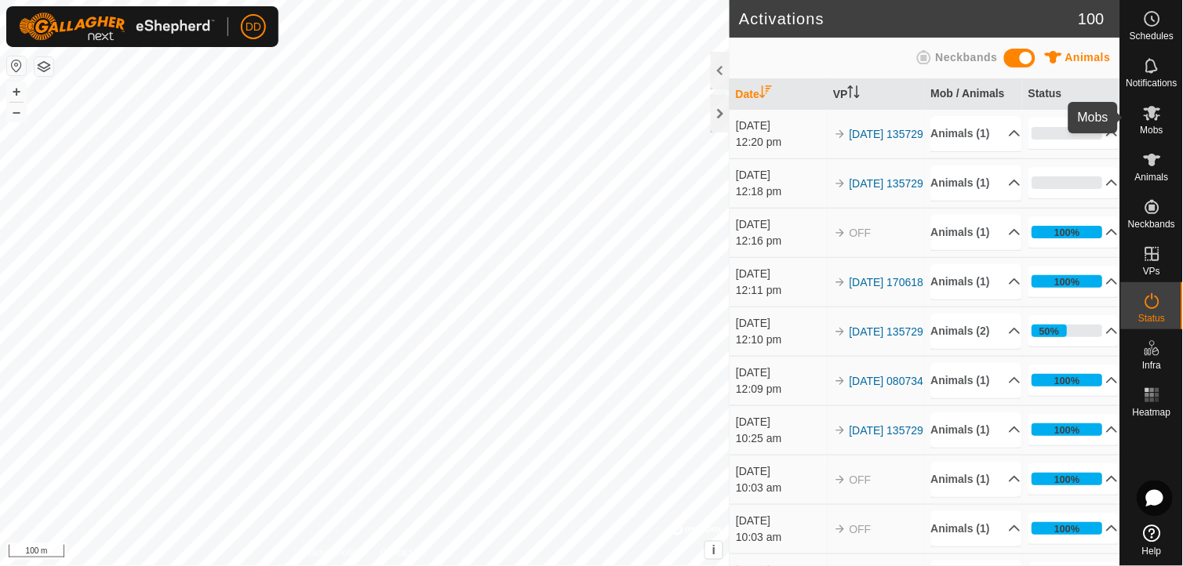
click at [1156, 119] on icon at bounding box center [1152, 113] width 17 height 15
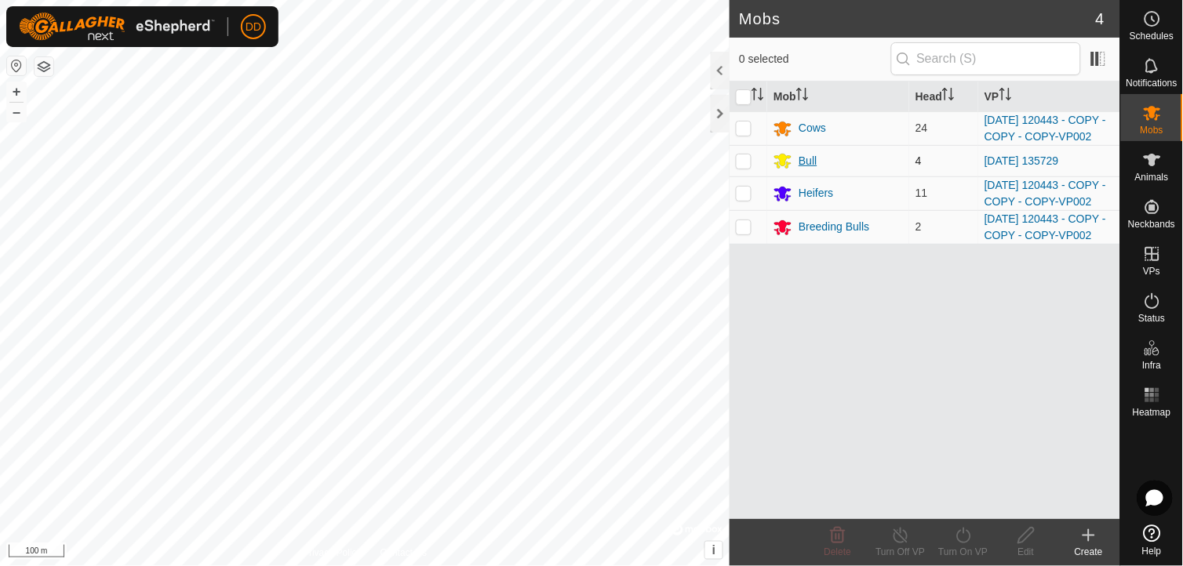
click at [802, 169] on div "Bull" at bounding box center [808, 161] width 18 height 16
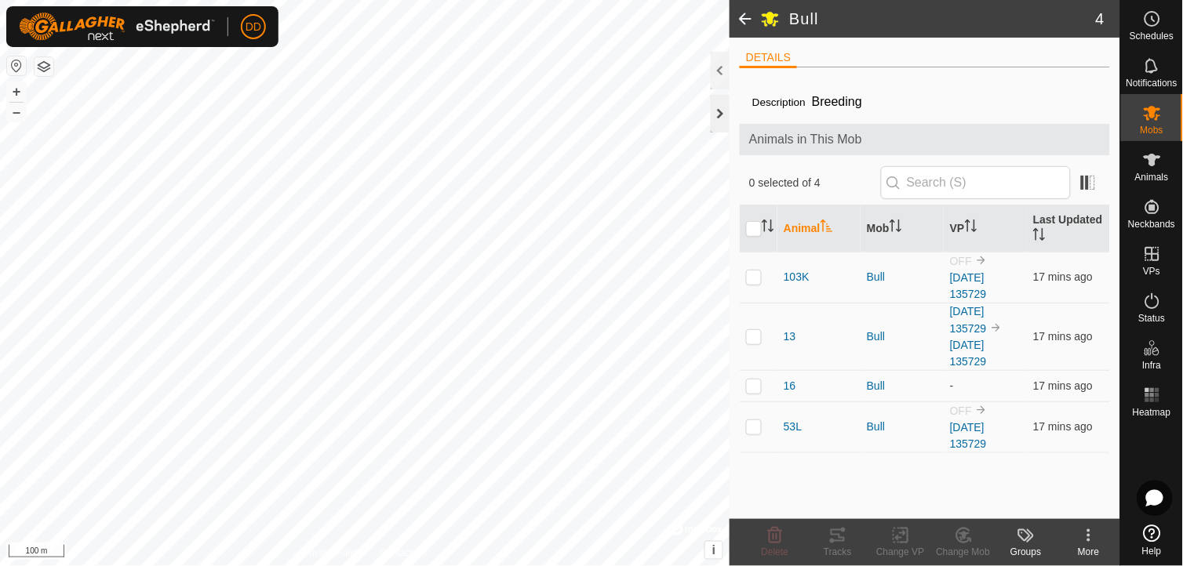
click at [723, 114] on div at bounding box center [720, 114] width 19 height 38
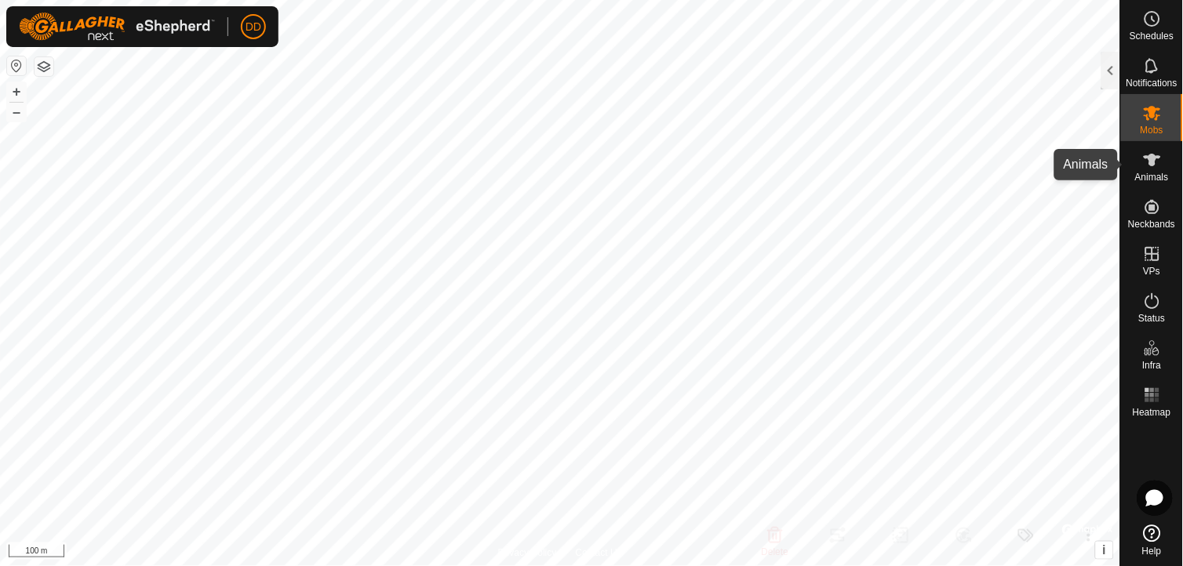
click at [1153, 167] on icon at bounding box center [1152, 160] width 19 height 19
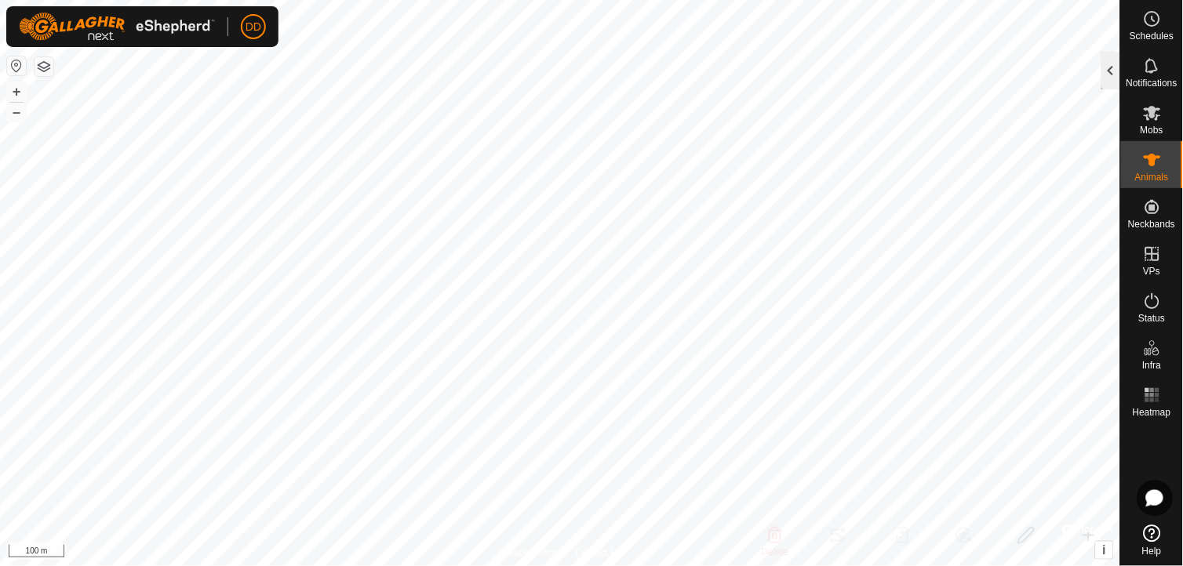
click at [1109, 73] on div at bounding box center [1110, 71] width 19 height 38
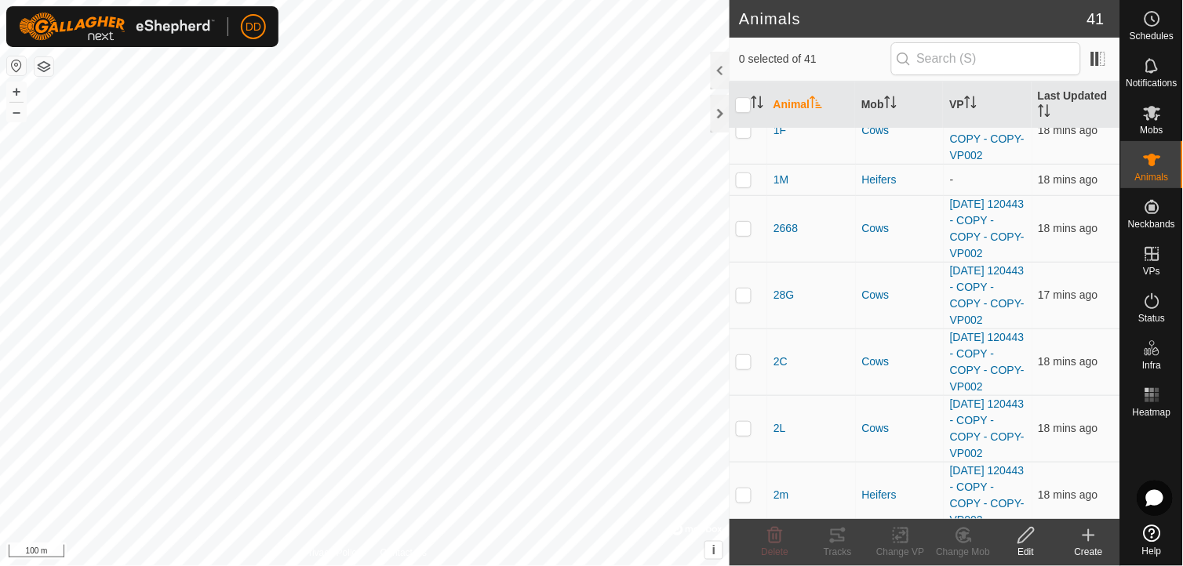
scroll to position [765, 0]
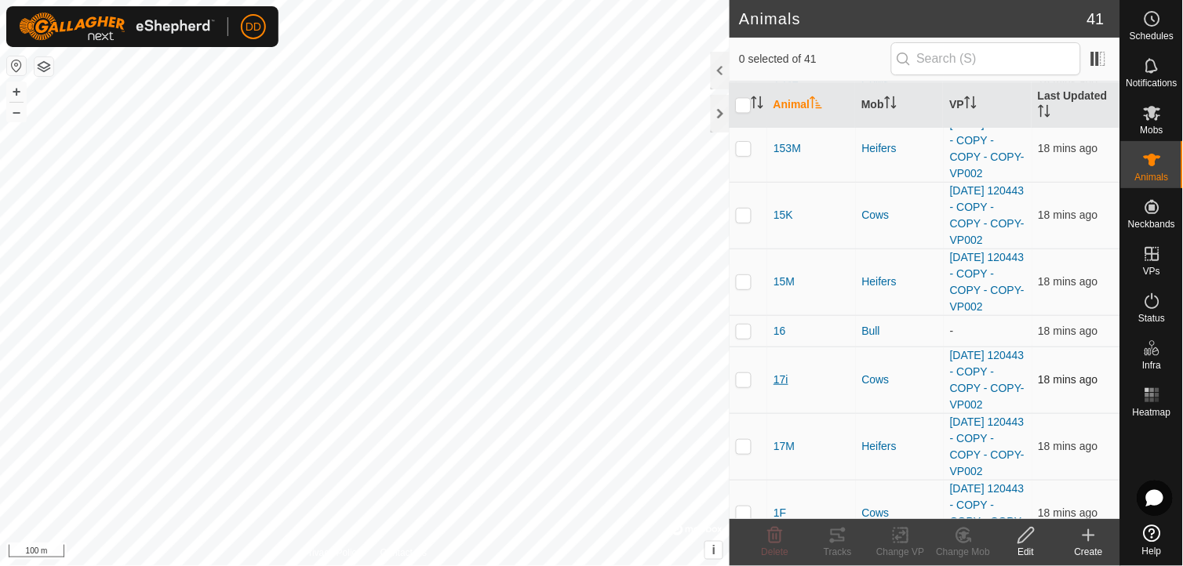
click at [775, 388] on span "17i" at bounding box center [781, 380] width 15 height 16
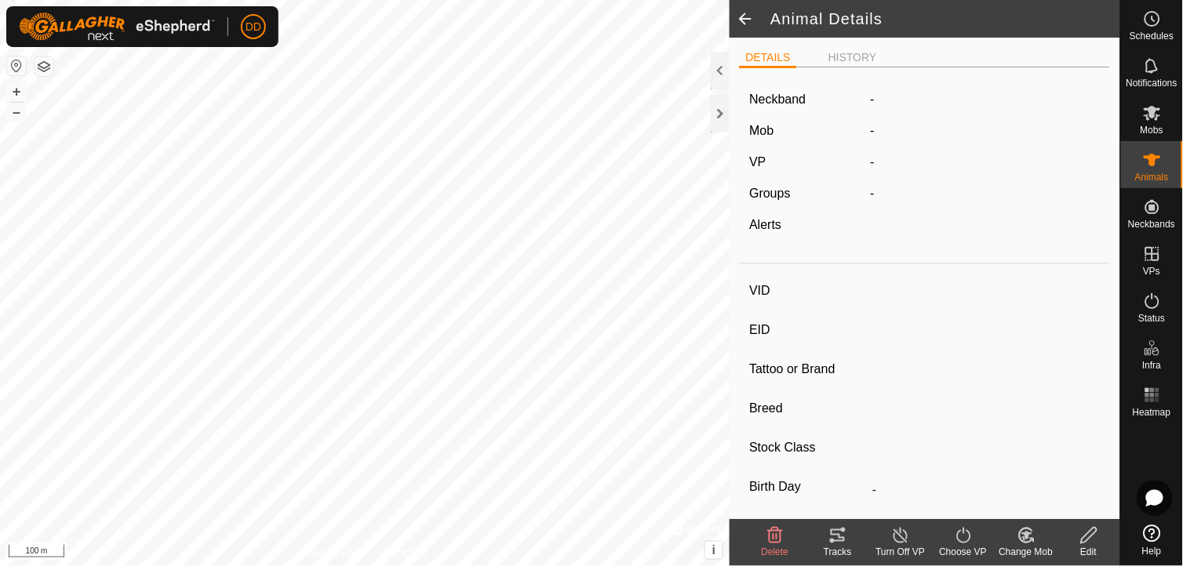
type input "17i"
type input "-"
type input "[PERSON_NAME] Converter"
type input "Cow"
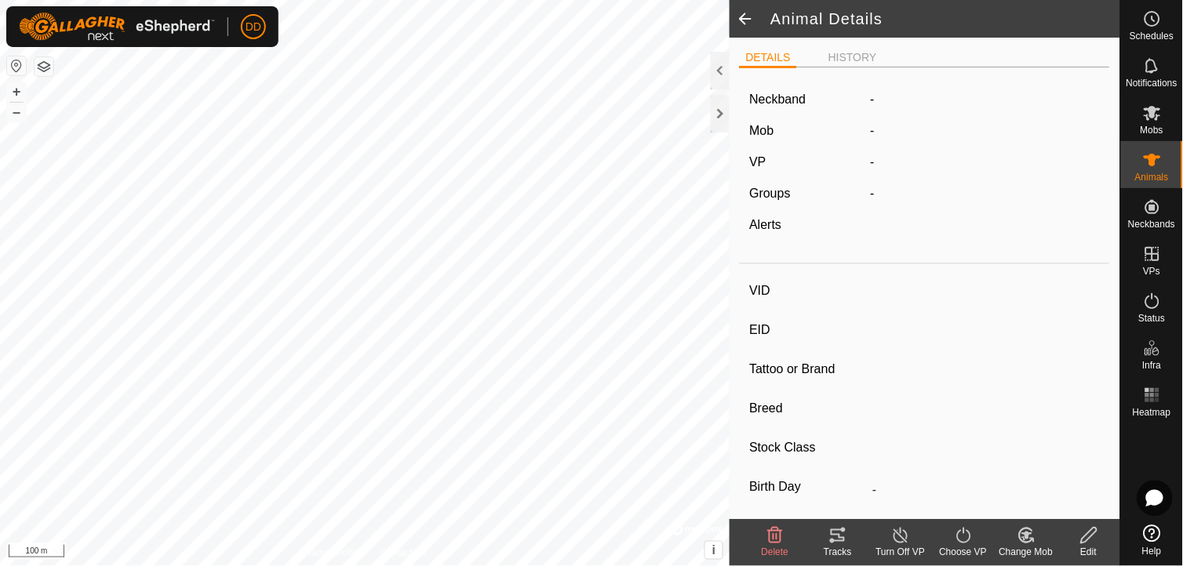
type input "-"
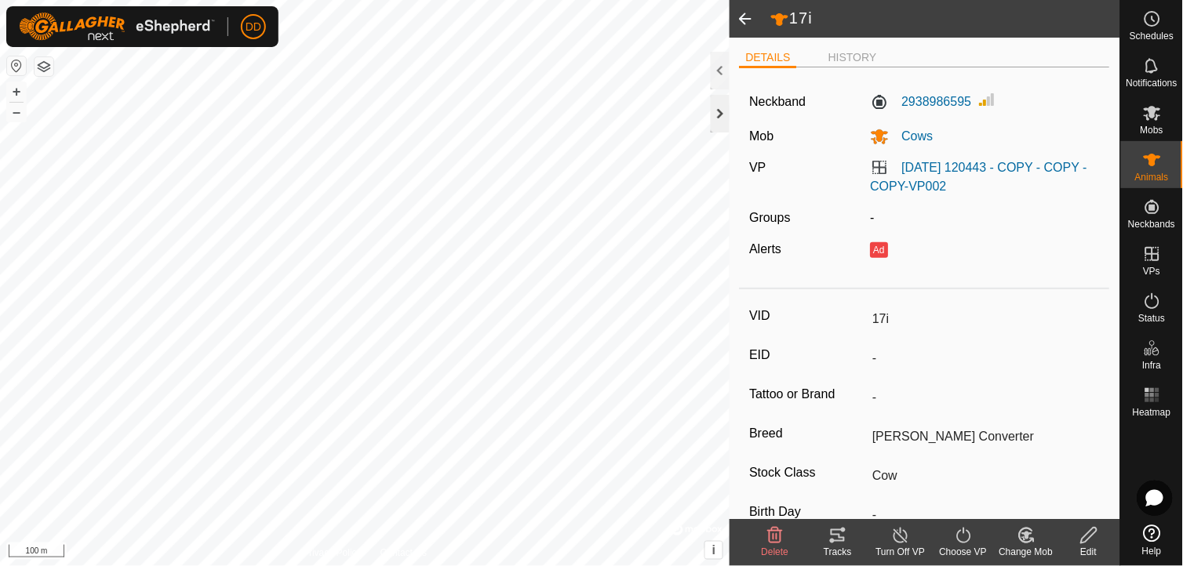
click at [723, 104] on div at bounding box center [720, 114] width 19 height 38
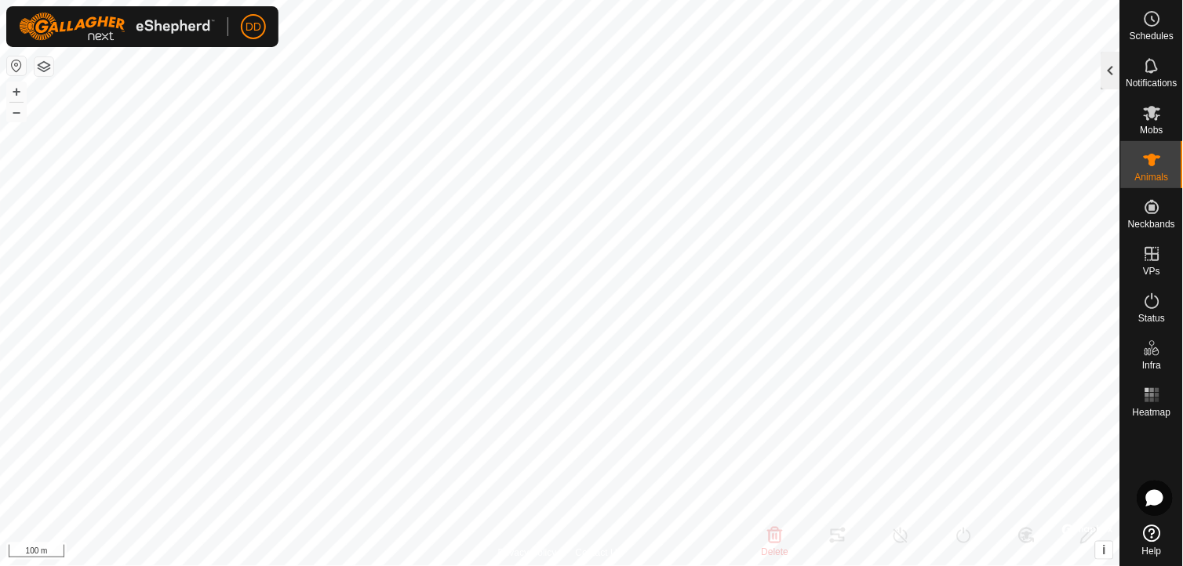
click at [1110, 77] on div at bounding box center [1110, 71] width 19 height 38
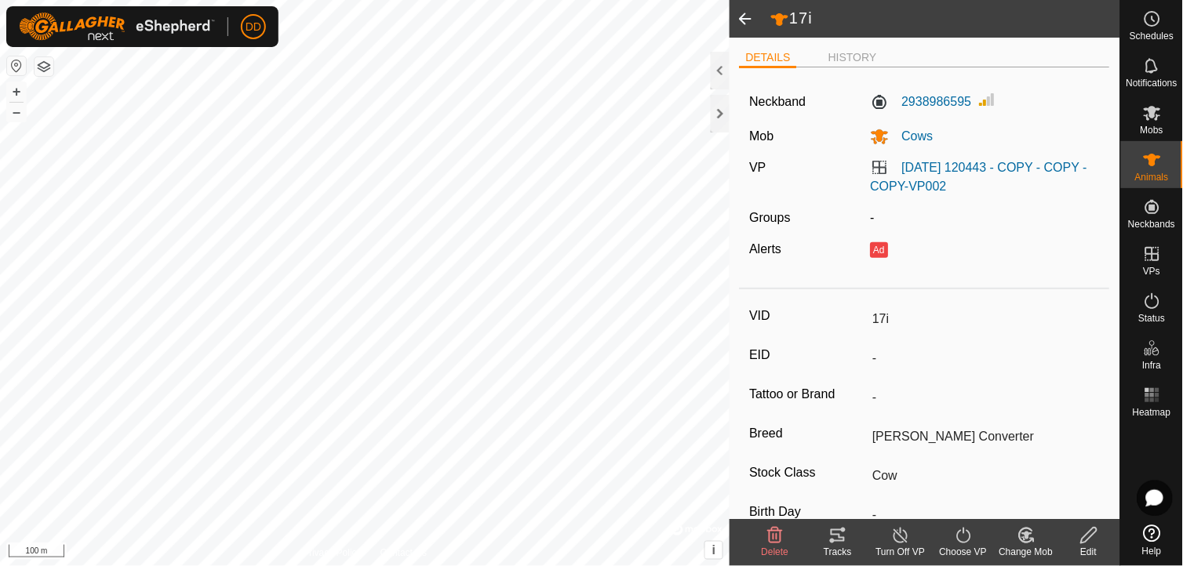
click at [743, 20] on span at bounding box center [745, 19] width 31 height 38
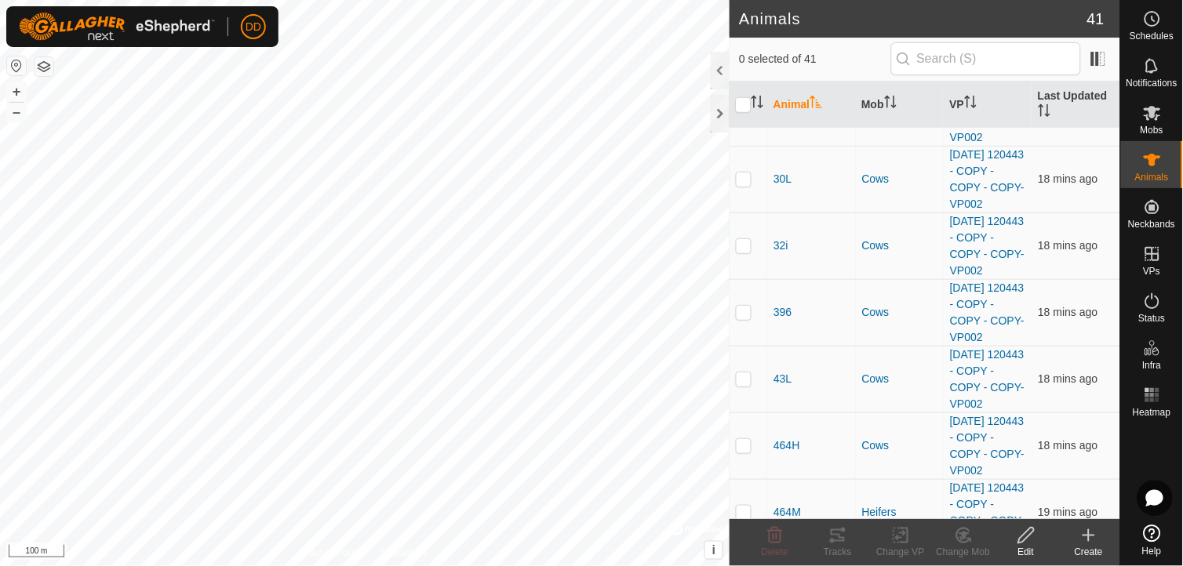
scroll to position [1913, 0]
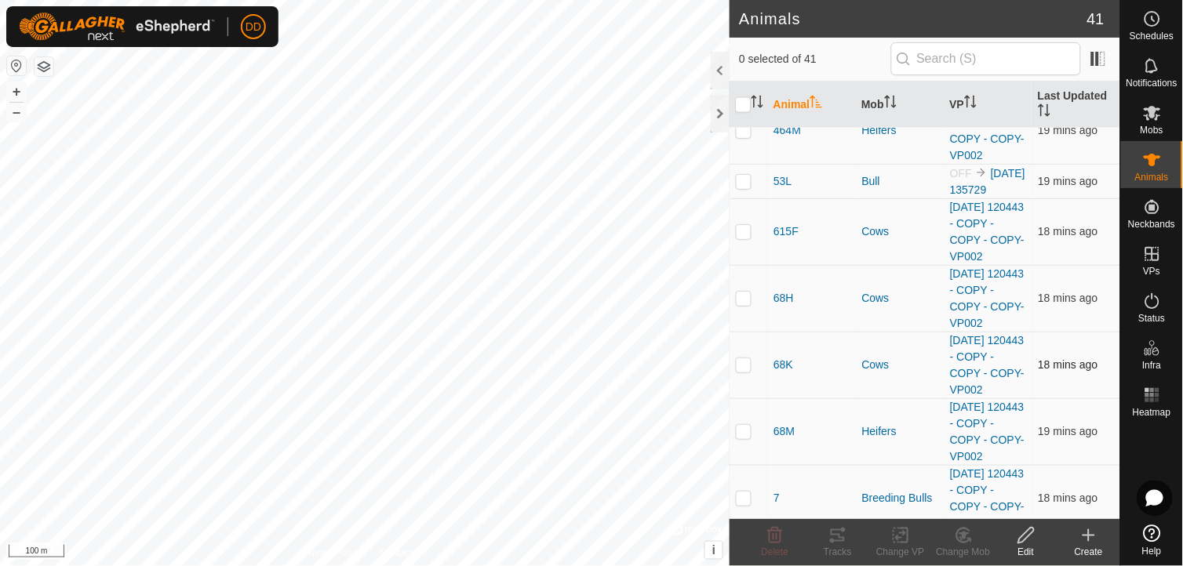
click at [744, 371] on p-checkbox at bounding box center [744, 365] width 16 height 13
checkbox input "true"
click at [778, 373] on span "68K" at bounding box center [784, 365] width 20 height 16
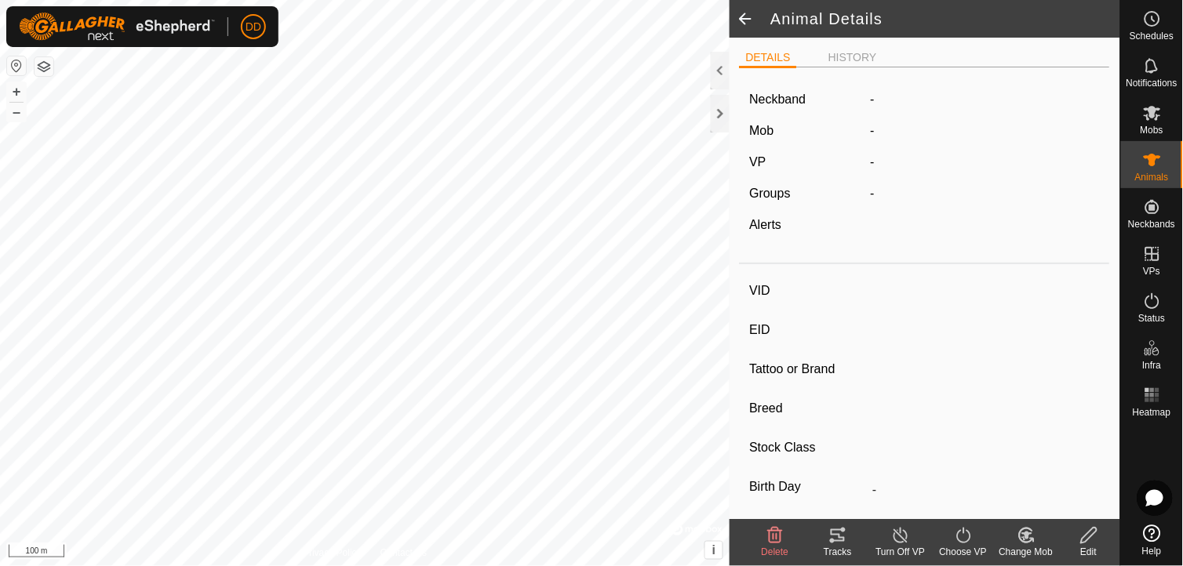
type input "68K"
type input "-"
type input "Hereford"
type input "Cow"
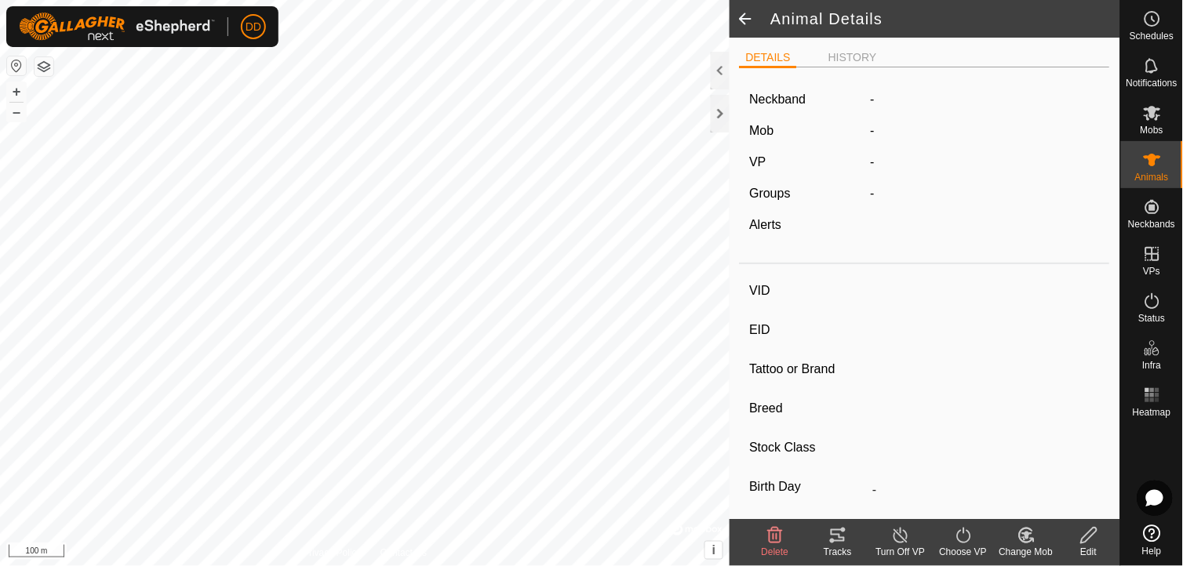
type input "0 kg"
type input "-"
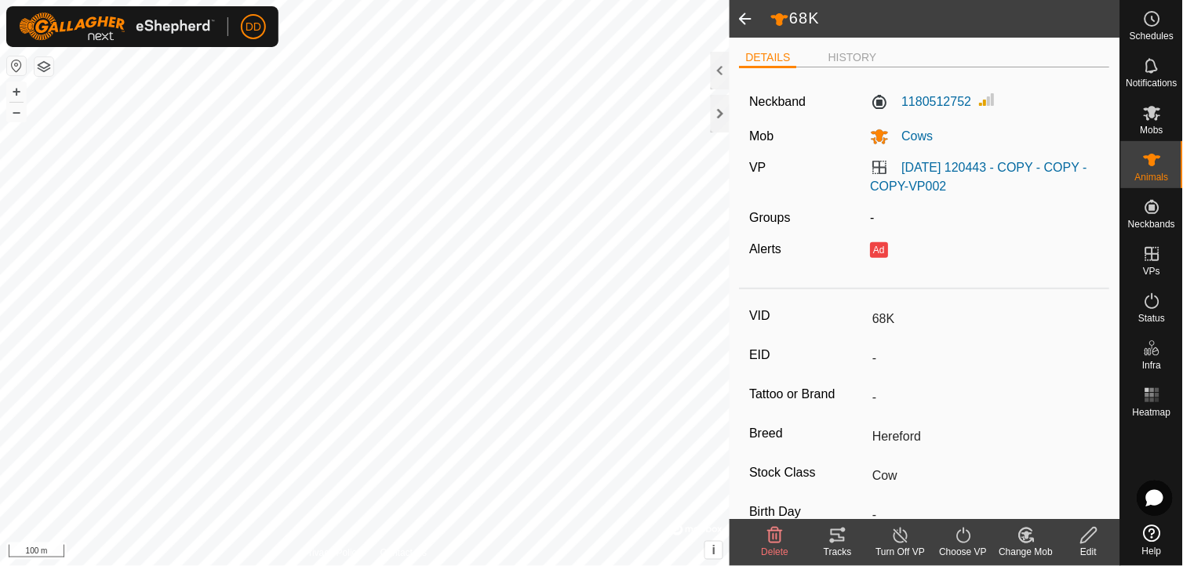
click at [742, 18] on span at bounding box center [745, 19] width 31 height 38
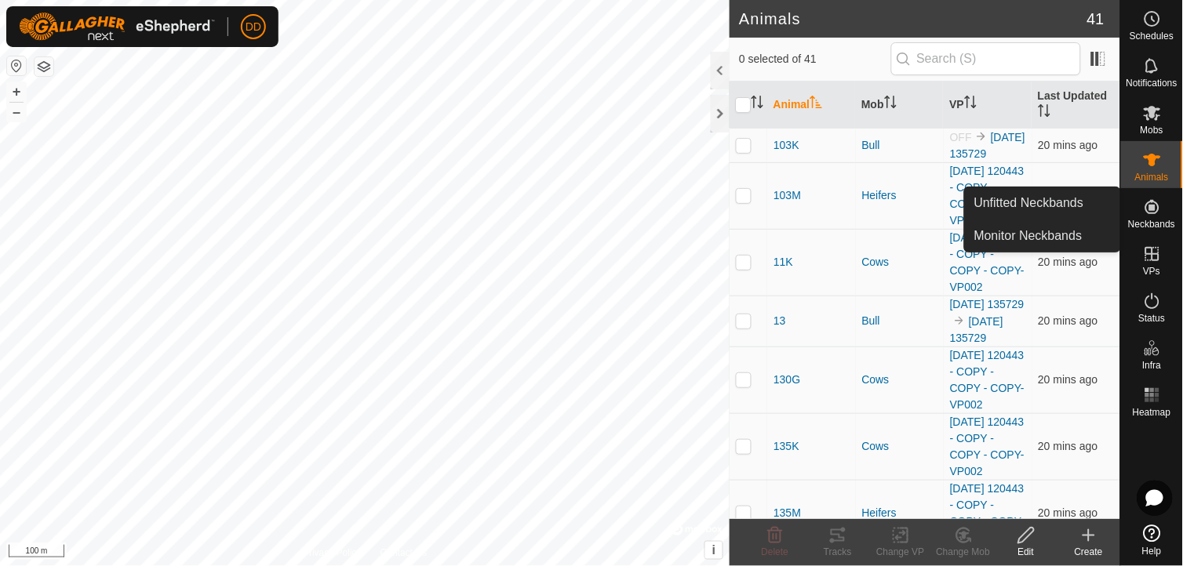
click at [1150, 198] on icon at bounding box center [1152, 207] width 19 height 19
click at [1039, 191] on link "Unfitted Neckbands" at bounding box center [1042, 203] width 155 height 31
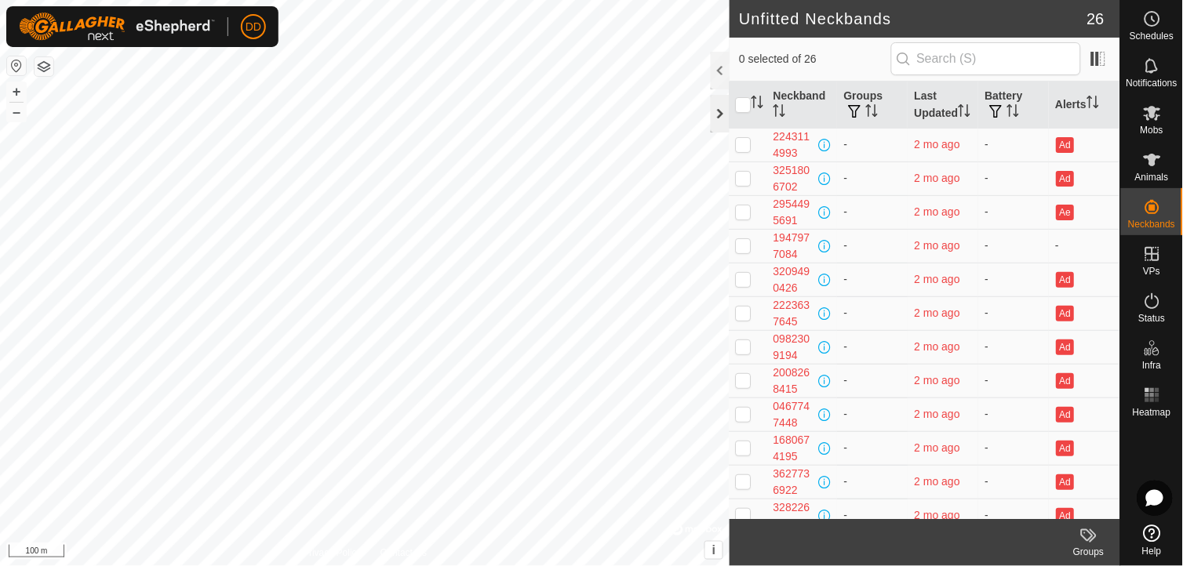
click at [715, 118] on div at bounding box center [720, 114] width 19 height 38
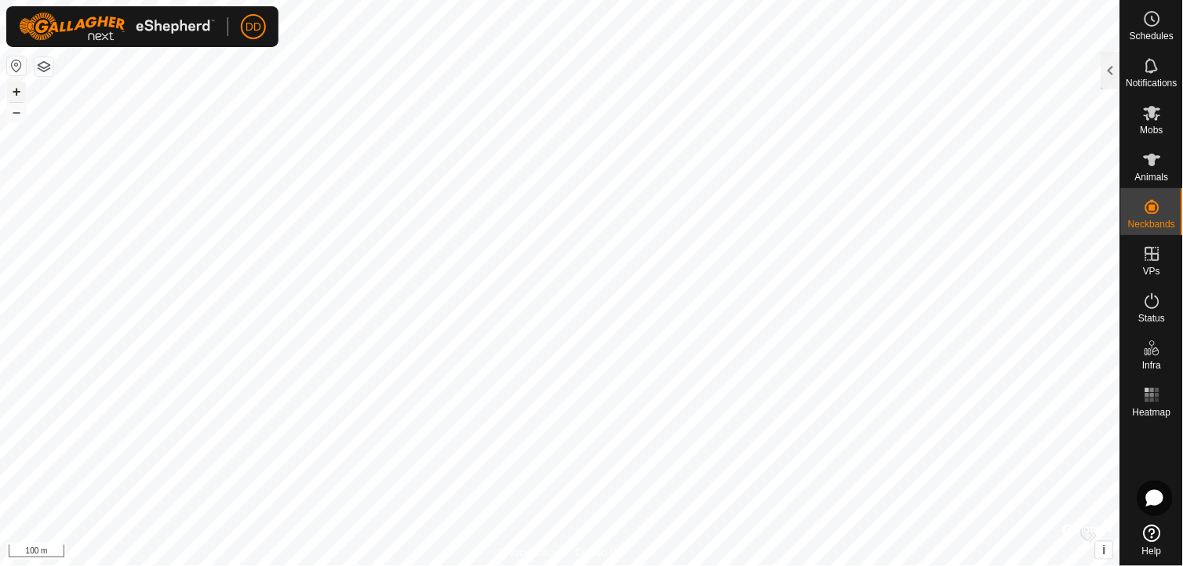
click at [19, 85] on button "+" at bounding box center [16, 91] width 19 height 19
click at [1152, 168] on icon at bounding box center [1152, 160] width 19 height 19
click at [1112, 80] on div at bounding box center [1110, 71] width 19 height 38
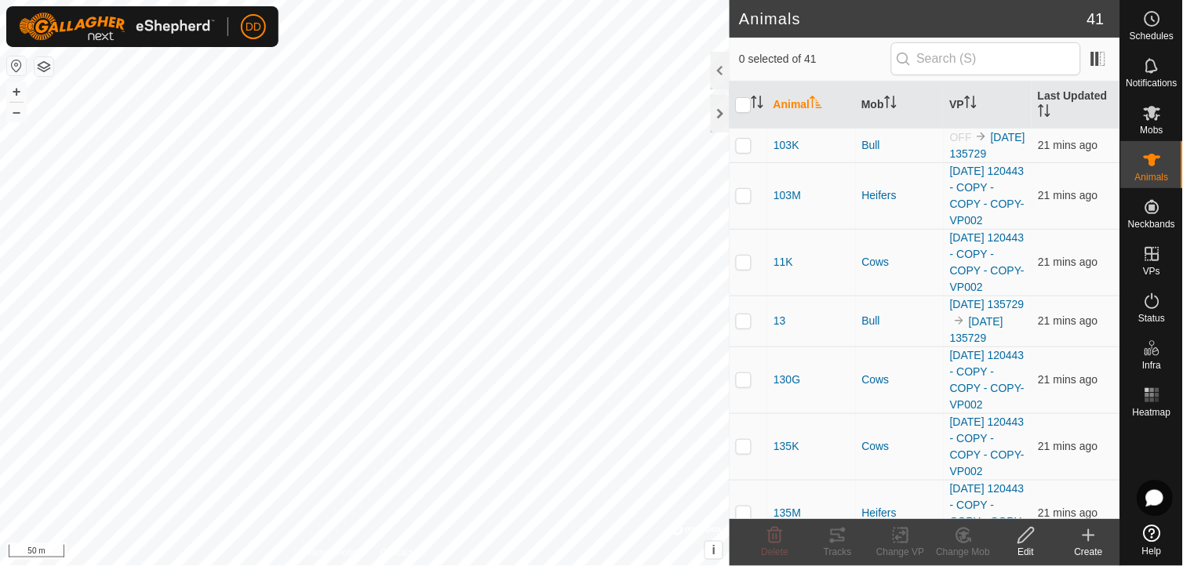
click at [1123, 477] on div at bounding box center [1152, 471] width 62 height 95
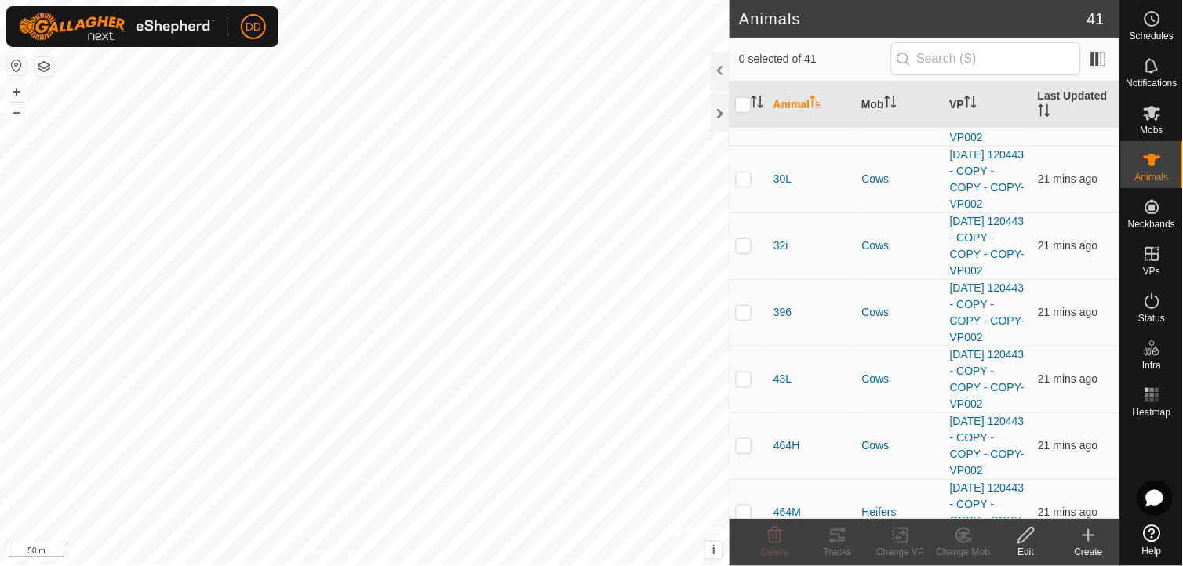
scroll to position [1913, 0]
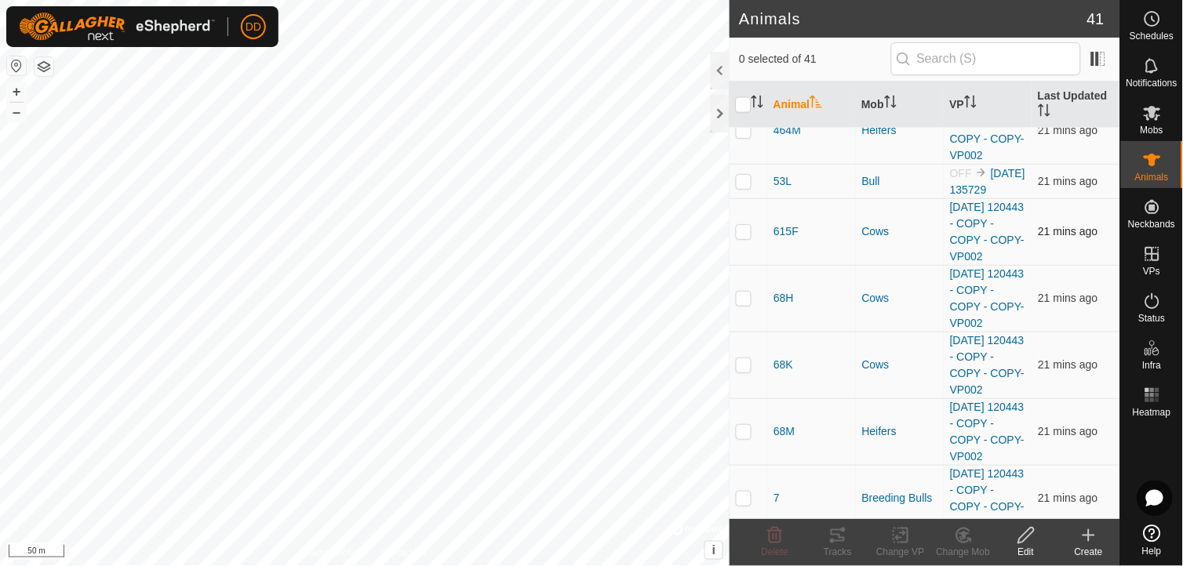
click at [741, 238] on p-checkbox at bounding box center [744, 231] width 16 height 13
checkbox input "true"
click at [1147, 64] on icon at bounding box center [1151, 65] width 13 height 15
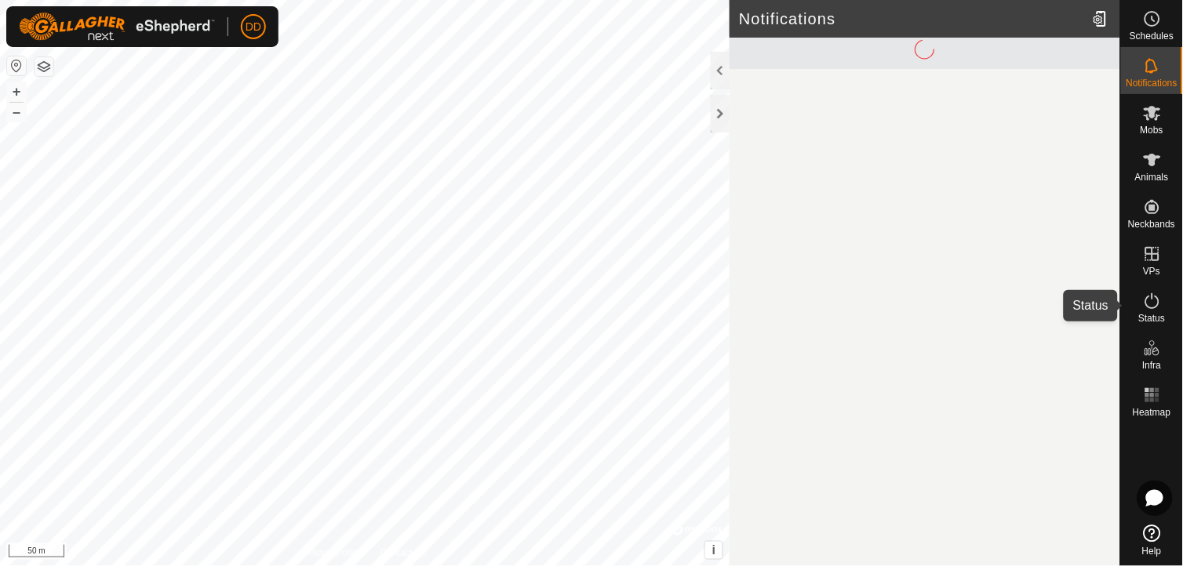
click at [1154, 309] on icon at bounding box center [1152, 301] width 19 height 19
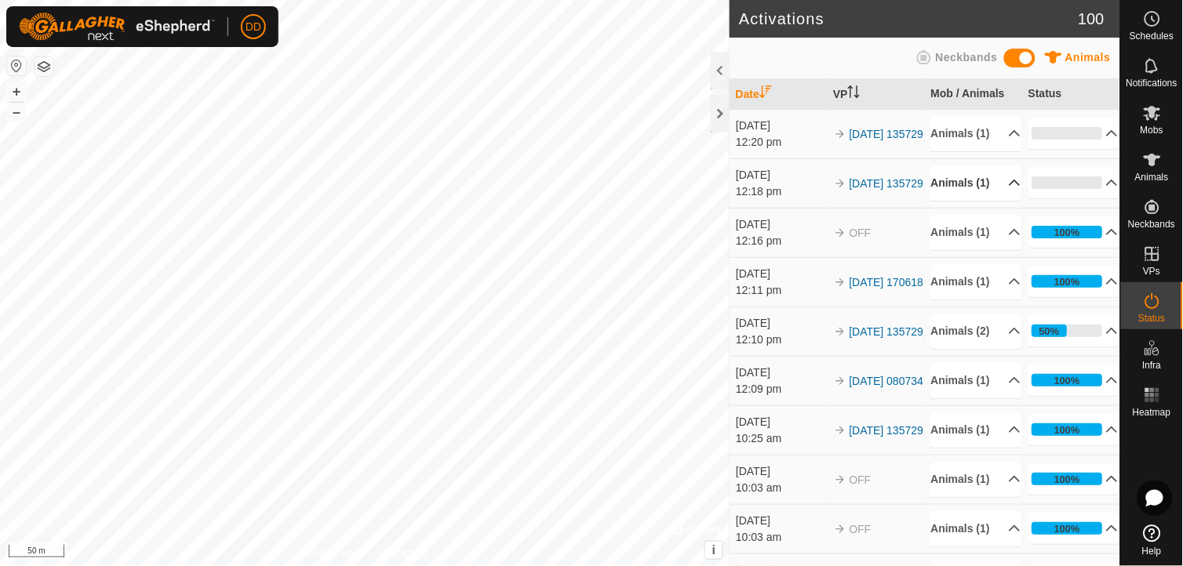
click at [999, 201] on p-accordion-header "Animals (1)" at bounding box center [976, 183] width 90 height 35
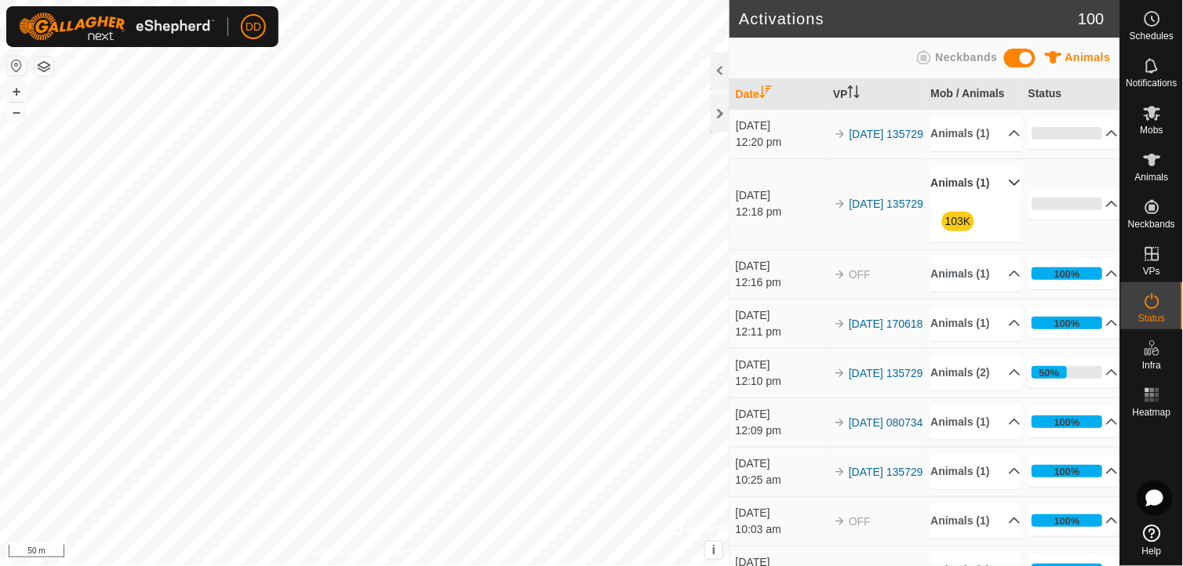
click at [999, 201] on p-accordion-header "Animals (1)" at bounding box center [976, 183] width 90 height 35
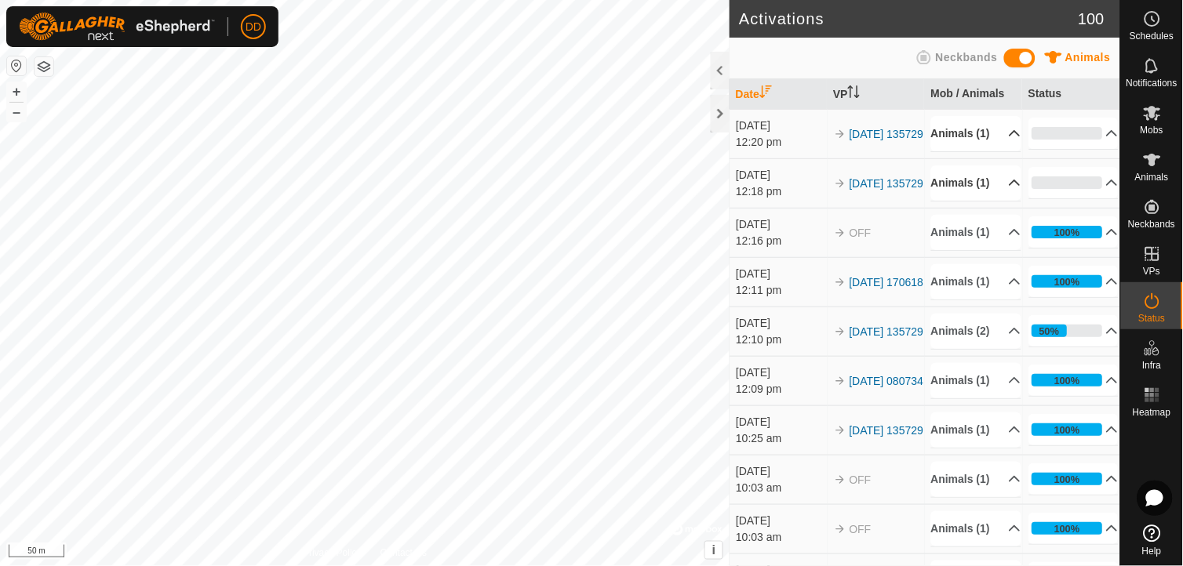
click at [1000, 142] on p-accordion-header "Animals (1)" at bounding box center [976, 133] width 90 height 35
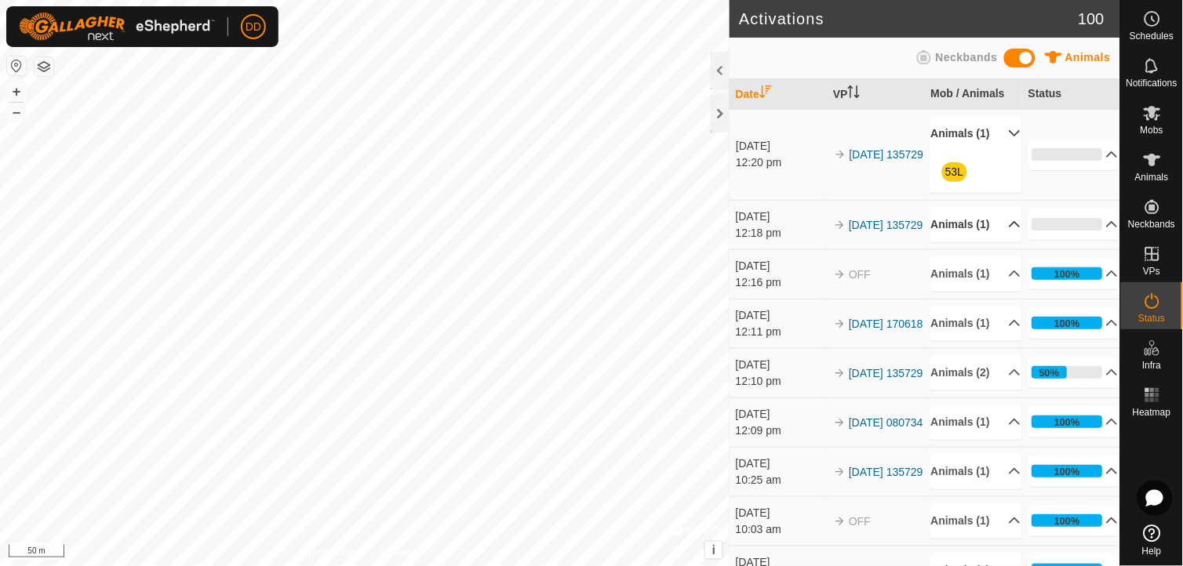
click at [1000, 142] on p-accordion-header "Animals (1)" at bounding box center [976, 133] width 90 height 35
